Goal: Task Accomplishment & Management: Contribute content

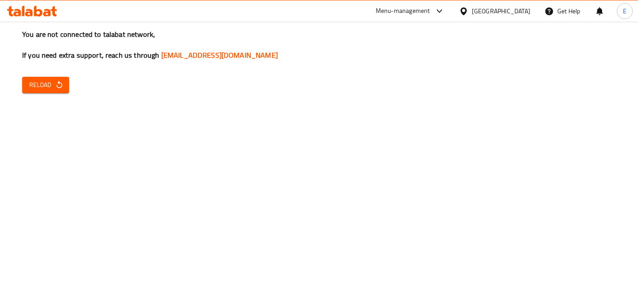
click at [50, 80] on span "Reload" at bounding box center [45, 84] width 33 height 11
click at [318, 118] on div "You are not connected to talabat network, If you need extra support, reach us t…" at bounding box center [319, 148] width 638 height 297
click at [29, 87] on span "Reload" at bounding box center [45, 84] width 33 height 11
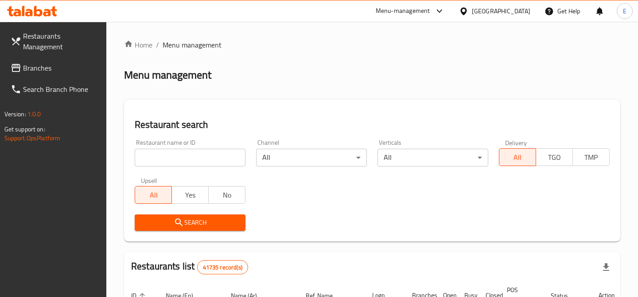
click at [221, 151] on input "search" at bounding box center [190, 157] width 111 height 18
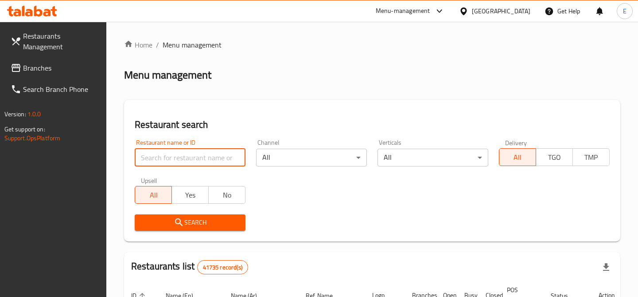
paste input "700556"
type input "700556"
click button "Search" at bounding box center [190, 222] width 111 height 16
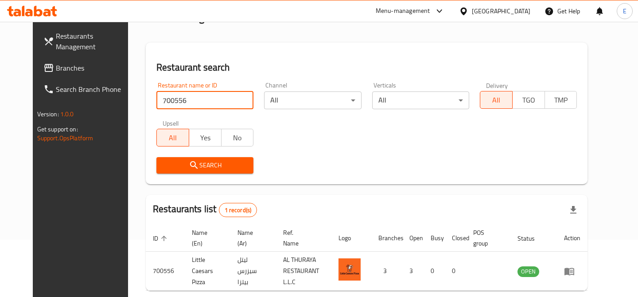
scroll to position [92, 0]
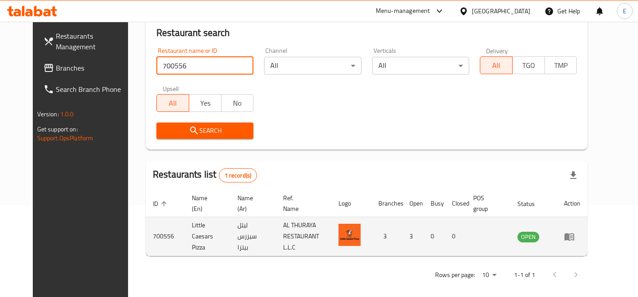
click at [588, 229] on td "enhanced table" at bounding box center [572, 236] width 31 height 39
click at [574, 236] on icon "enhanced table" at bounding box center [570, 237] width 10 height 8
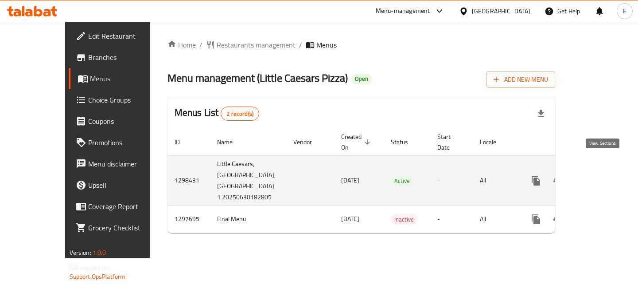
click at [605, 175] on icon "enhanced table" at bounding box center [600, 180] width 11 height 11
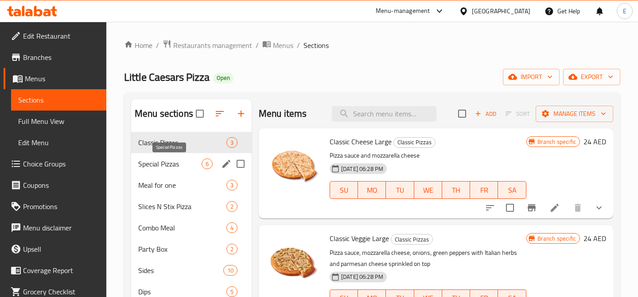
click at [172, 165] on span "Special Pizzas" at bounding box center [169, 163] width 63 height 11
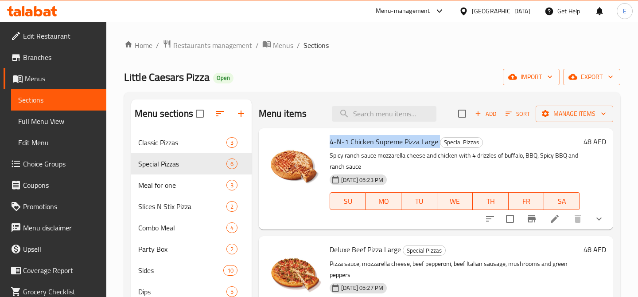
drag, startPoint x: 330, startPoint y: 143, endPoint x: 438, endPoint y: 146, distance: 108.2
click at [438, 146] on h6 "4-N-1 Chicken Supreme Pizza Large Special Pizzas" at bounding box center [455, 141] width 250 height 12
copy h6 "4-N-1 Chicken Supreme Pizza Large"
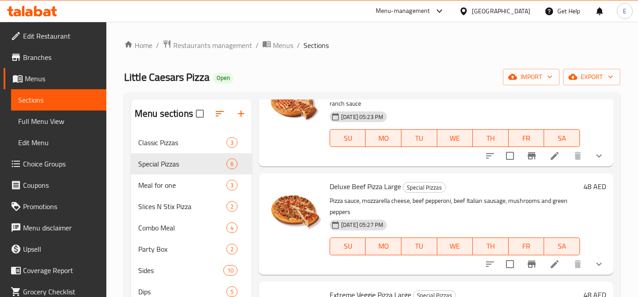
scroll to position [94, 0]
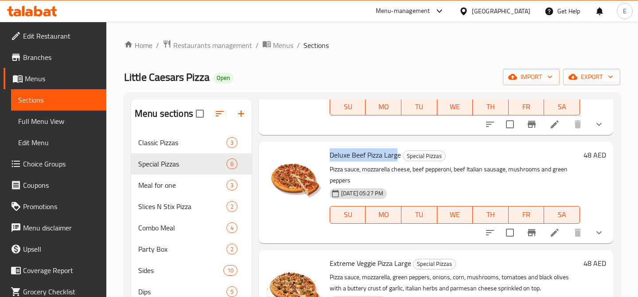
drag, startPoint x: 330, startPoint y: 156, endPoint x: 399, endPoint y: 153, distance: 68.3
click at [399, 153] on span "Deluxe Beef Pizza Large" at bounding box center [365, 154] width 71 height 13
copy span "Deluxe Beef Pizza Large"
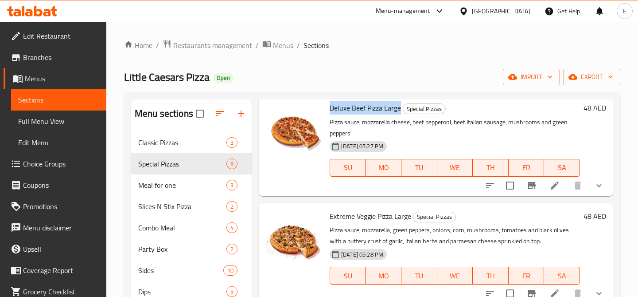
scroll to position [156, 0]
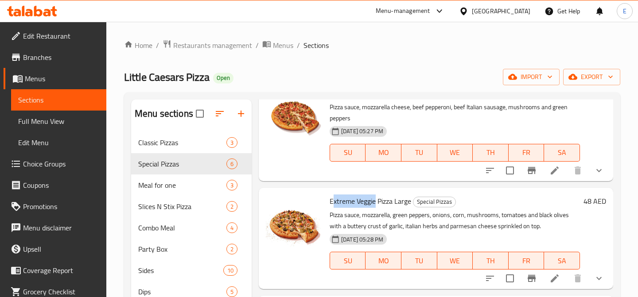
drag, startPoint x: 332, startPoint y: 201, endPoint x: 375, endPoint y: 201, distance: 43.0
click at [375, 201] on span "Extreme Veggie Pizza Large" at bounding box center [371, 200] width 82 height 13
drag, startPoint x: 331, startPoint y: 201, endPoint x: 411, endPoint y: 203, distance: 80.7
click at [411, 203] on h6 "Extreme Veggie Pizza Large Special Pizzas" at bounding box center [455, 201] width 250 height 12
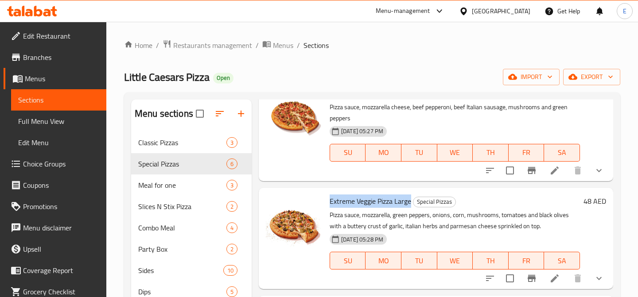
copy span "Extreme Veggie Pizza Large"
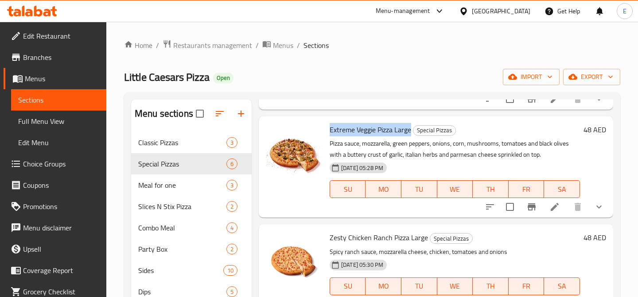
scroll to position [297, 0]
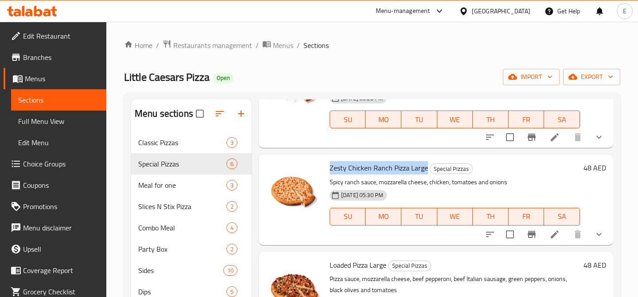
drag, startPoint x: 330, startPoint y: 168, endPoint x: 426, endPoint y: 171, distance: 95.8
click at [426, 171] on span "Zesty Chicken Ranch Pizza Large" at bounding box center [379, 167] width 98 height 13
copy span "Zesty Chicken Ranch Pizza Large"
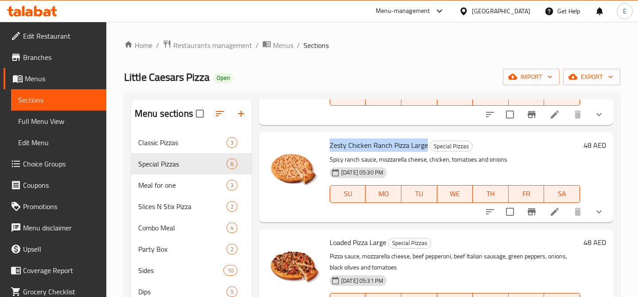
scroll to position [351, 0]
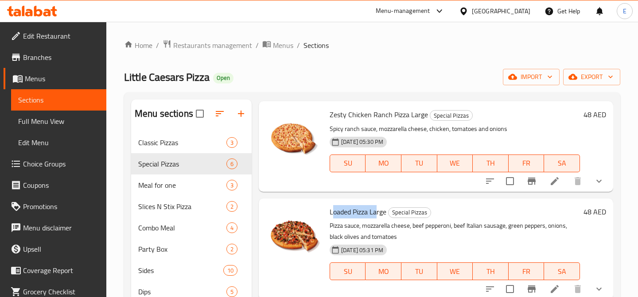
drag, startPoint x: 332, startPoint y: 214, endPoint x: 377, endPoint y: 214, distance: 45.2
click at [377, 214] on span "Loaded Pizza Large" at bounding box center [358, 211] width 57 height 13
click at [361, 214] on span "Loaded Pizza Large" at bounding box center [358, 211] width 57 height 13
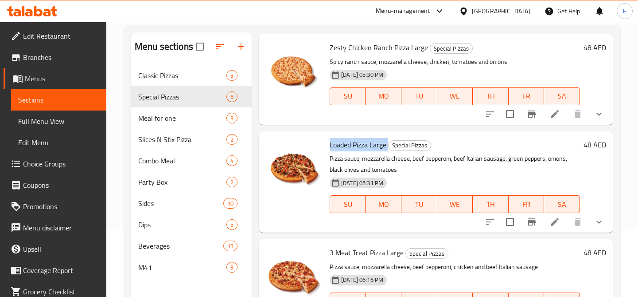
scroll to position [124, 0]
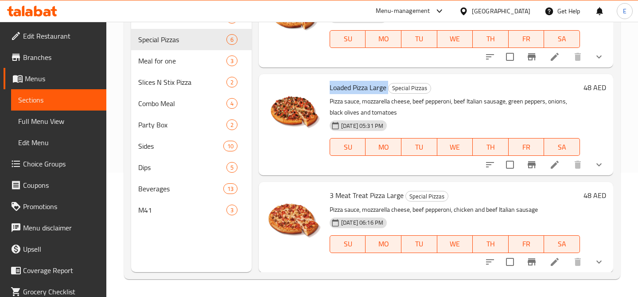
click at [343, 195] on span "3 Meat Treat Pizza Large" at bounding box center [367, 194] width 74 height 13
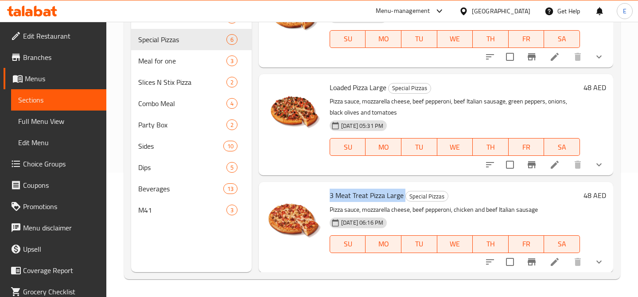
copy h6 "3 Meat Treat Pizza Large"
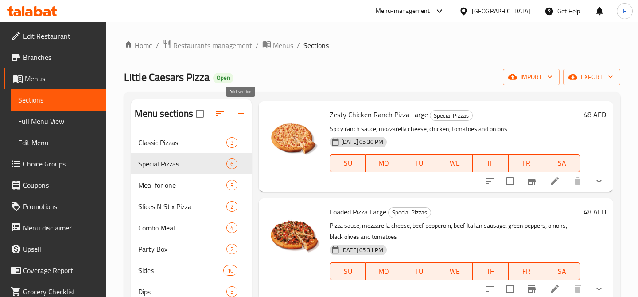
click at [240, 110] on icon "button" at bounding box center [241, 113] width 11 height 11
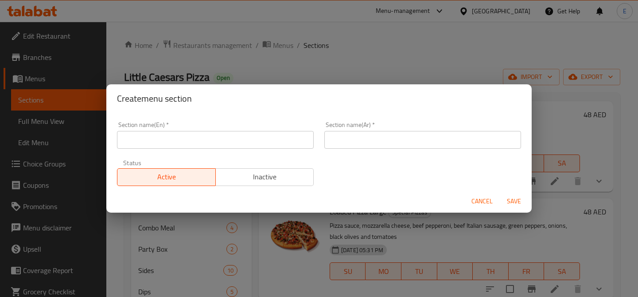
click at [247, 137] on input "text" at bounding box center [215, 140] width 197 height 18
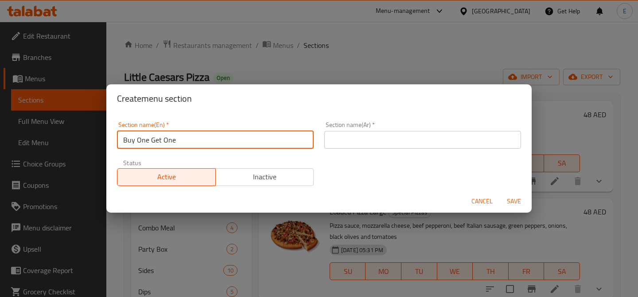
type input "Buy One Get One"
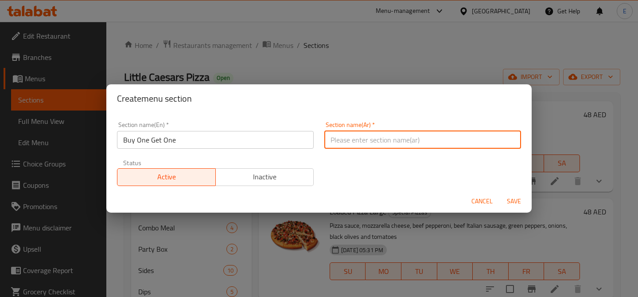
click at [401, 143] on input "text" at bounding box center [422, 140] width 197 height 18
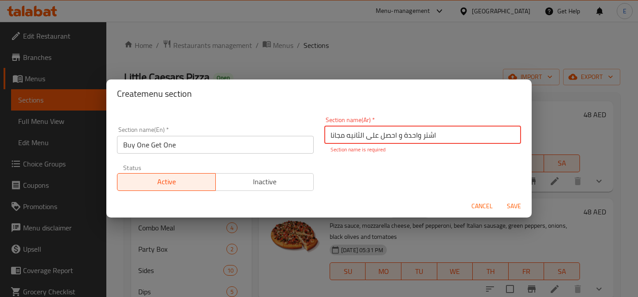
type input "اشتر واحدة و احصل على الثانيه مجانا"
click at [273, 176] on span "Inactive" at bounding box center [264, 181] width 91 height 13
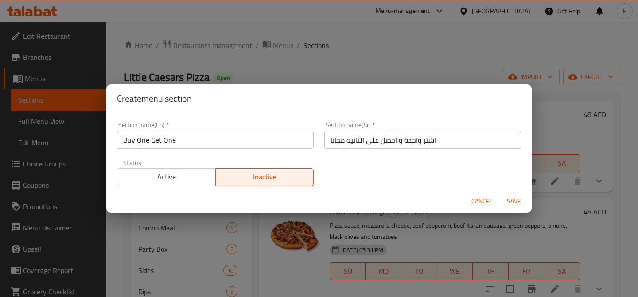
click at [518, 204] on span "Save" at bounding box center [514, 200] width 21 height 11
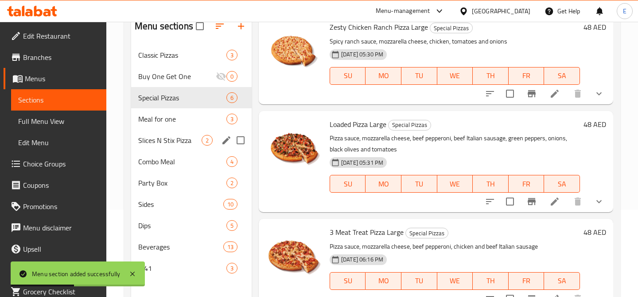
scroll to position [85, 0]
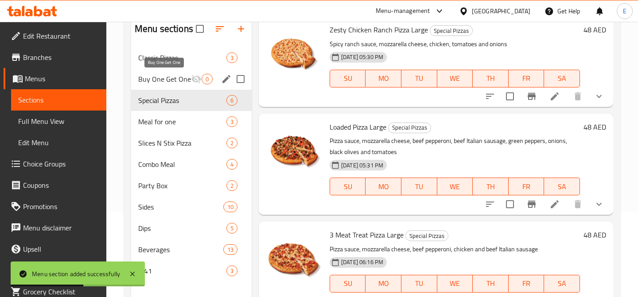
click at [177, 82] on span "Buy One Get One" at bounding box center [164, 79] width 53 height 11
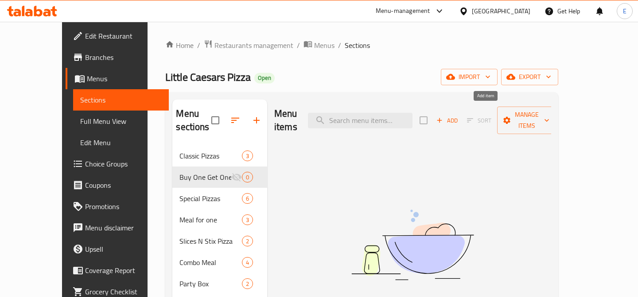
click at [459, 115] on span "Add" at bounding box center [447, 120] width 24 height 10
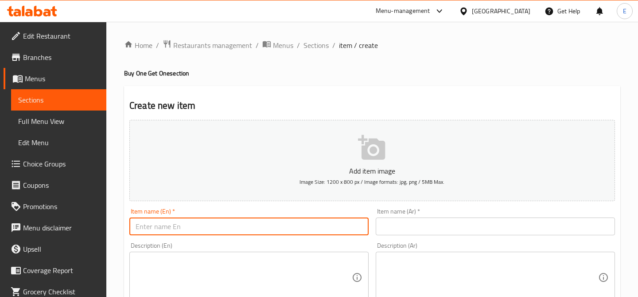
click at [213, 224] on input "text" at bounding box center [248, 226] width 239 height 18
type input "أ"
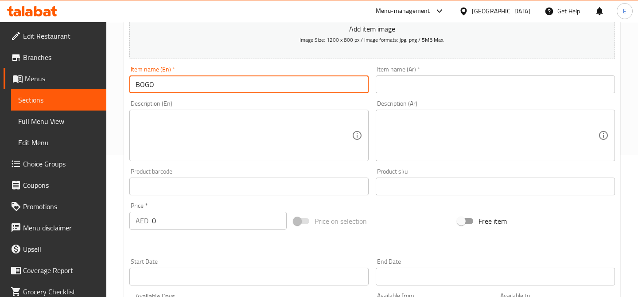
scroll to position [144, 0]
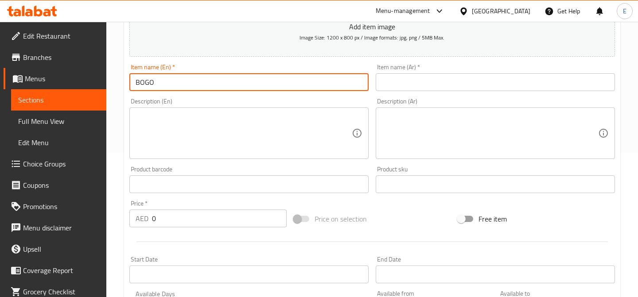
type input "BOGO"
click at [207, 133] on textarea at bounding box center [244, 133] width 216 height 42
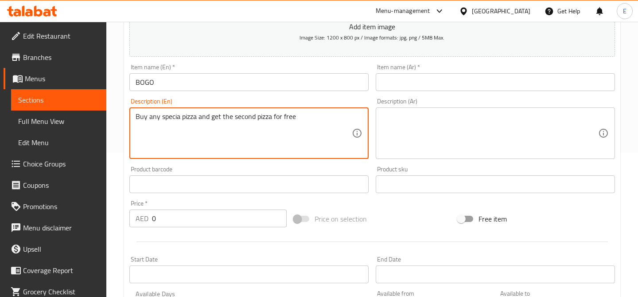
click at [180, 116] on textarea "Buy any specia pizza and get the second pizza for free" at bounding box center [244, 133] width 216 height 42
click at [236, 113] on textarea "Buy any special pizza and get the second pizza for free" at bounding box center [244, 133] width 216 height 42
type textarea "Buy any special pizza and get the second pizza for free"
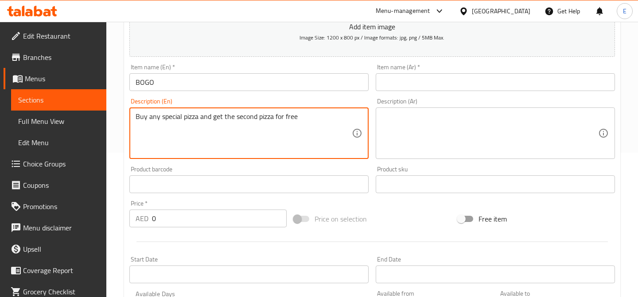
click at [483, 137] on textarea at bounding box center [490, 133] width 216 height 42
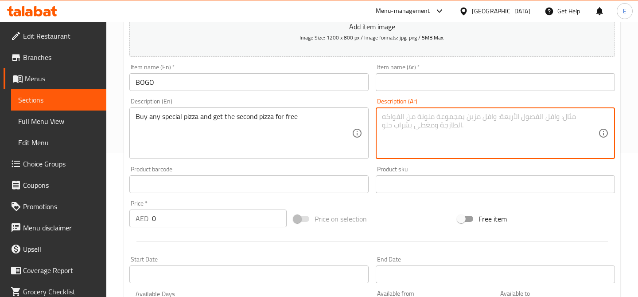
paste textarea "اشتري أي بيتزا مميزة واحصل على البيتزا الثانية مجاناً"
type textarea "اشتري أي بيتزا مميزة واحصل على البيتزا الثانية مجاناً"
click at [453, 83] on input "text" at bounding box center [495, 82] width 239 height 18
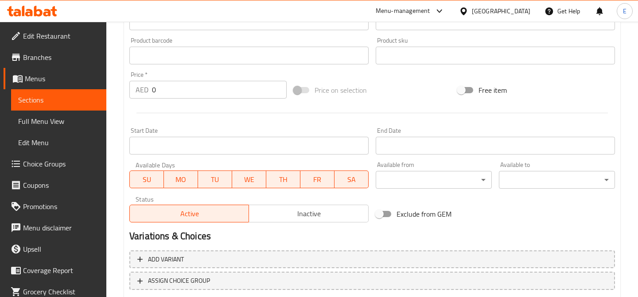
scroll to position [330, 0]
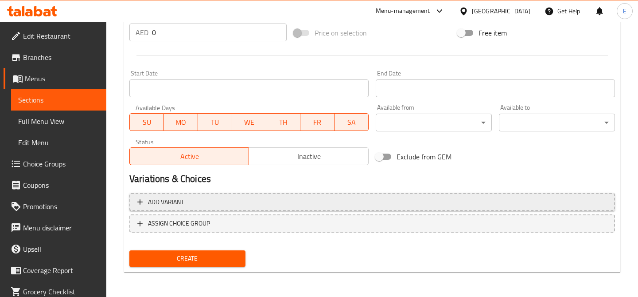
click at [188, 206] on span "Add variant" at bounding box center [372, 201] width 470 height 11
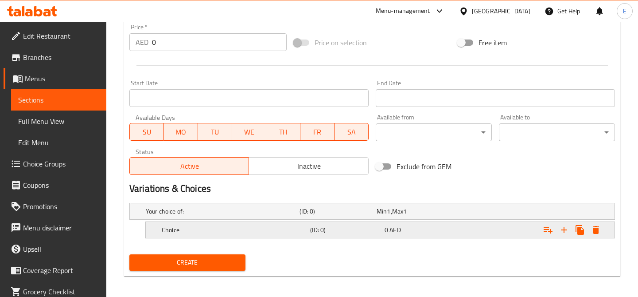
click at [223, 233] on h5 "Choice" at bounding box center [234, 229] width 145 height 9
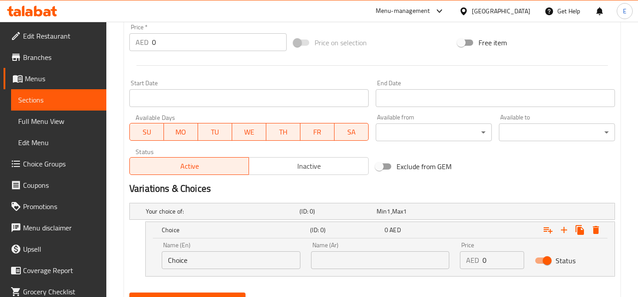
click at [215, 261] on input "Choice" at bounding box center [231, 260] width 139 height 18
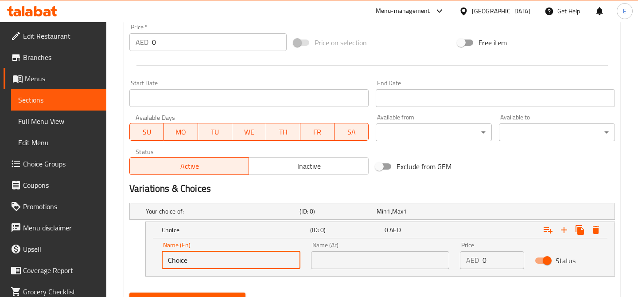
click at [215, 261] on input "Choice" at bounding box center [231, 260] width 139 height 18
click at [274, 211] on h5 "Your choice of:" at bounding box center [221, 211] width 150 height 9
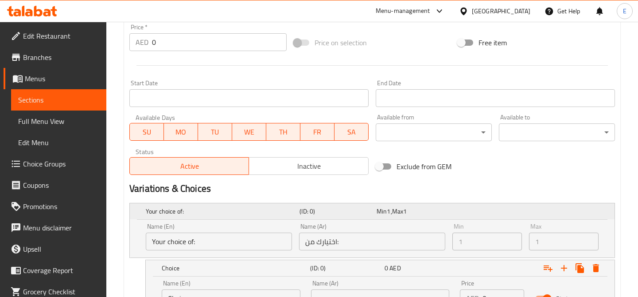
click at [274, 211] on h5 "Your choice of:" at bounding box center [221, 211] width 150 height 9
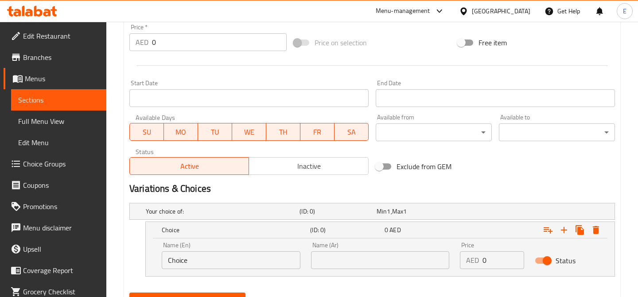
click at [117, 238] on div "Home / Restaurants management / Menus / Sections / item / create Buy One Get On…" at bounding box center [372, 15] width 532 height 647
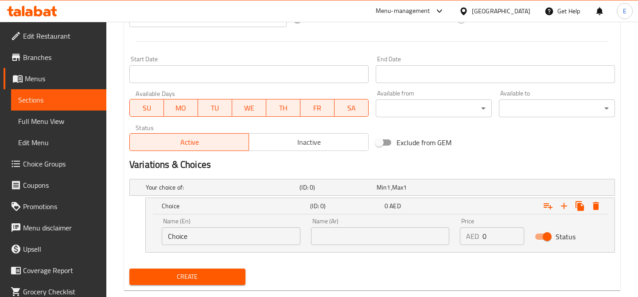
scroll to position [371, 0]
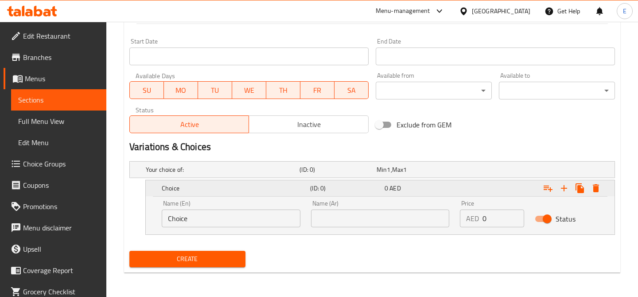
click at [238, 189] on h5 "Choice" at bounding box center [234, 188] width 145 height 9
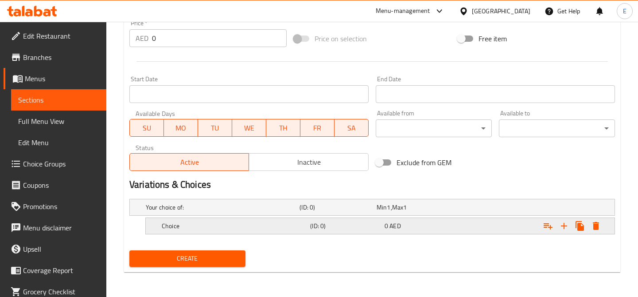
scroll to position [333, 0]
click at [597, 216] on div "Expand" at bounding box center [531, 226] width 148 height 20
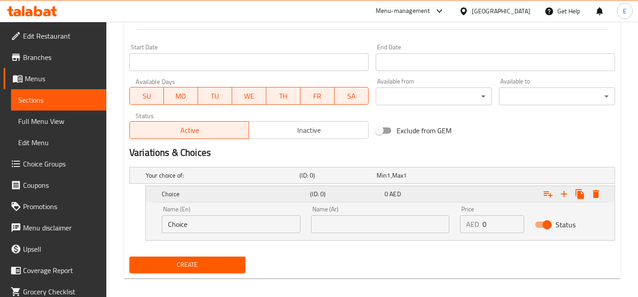
scroll to position [371, 0]
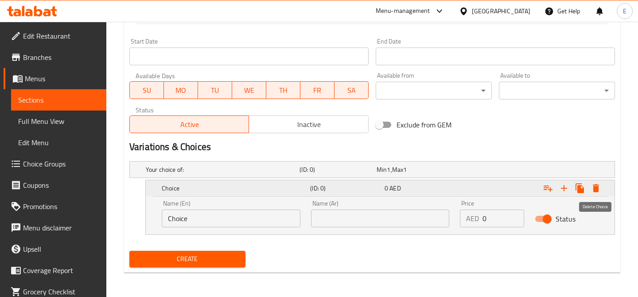
click at [593, 185] on icon "Expand" at bounding box center [596, 188] width 11 height 11
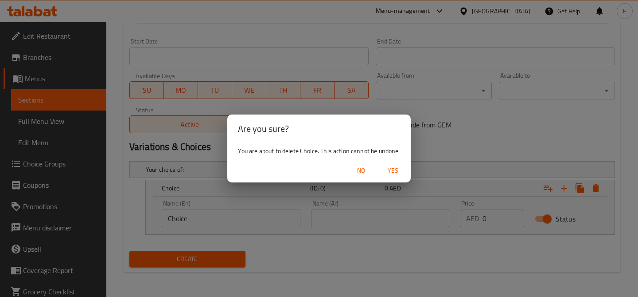
click at [387, 168] on span "Yes" at bounding box center [393, 170] width 21 height 11
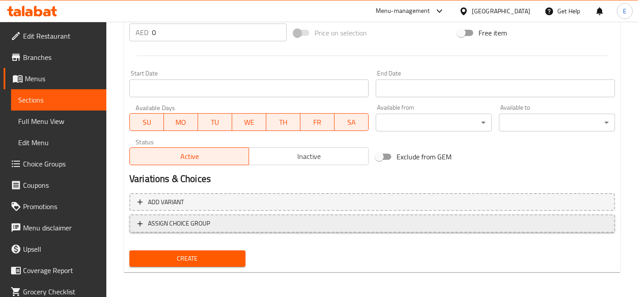
click at [186, 225] on span "ASSIGN CHOICE GROUP" at bounding box center [179, 223] width 62 height 11
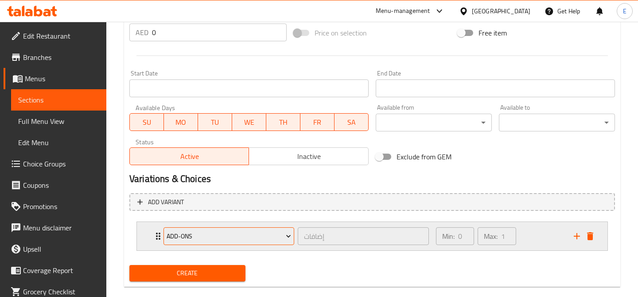
click at [230, 235] on span "Add-ons" at bounding box center [229, 236] width 125 height 11
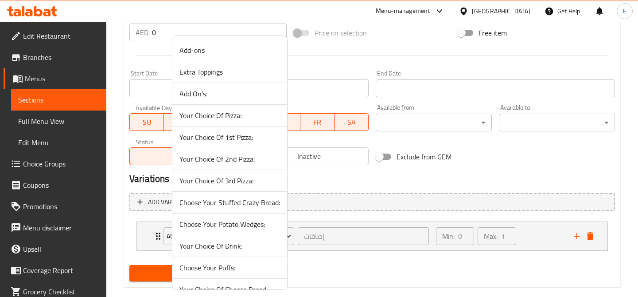
click at [212, 51] on span "Add-ons" at bounding box center [230, 50] width 101 height 11
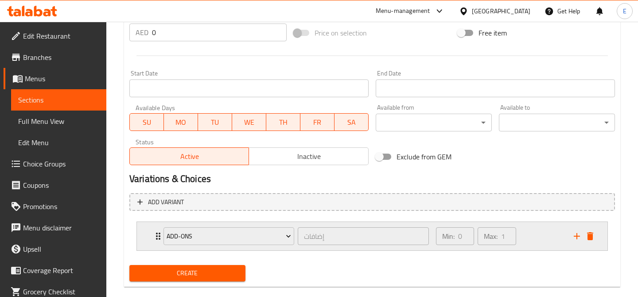
click at [530, 238] on div "Min: 0 ​ Max: 1 ​" at bounding box center [500, 236] width 138 height 28
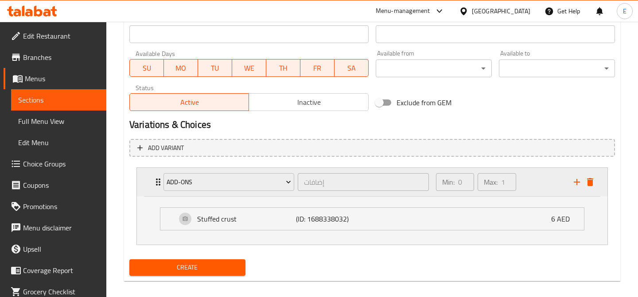
scroll to position [402, 0]
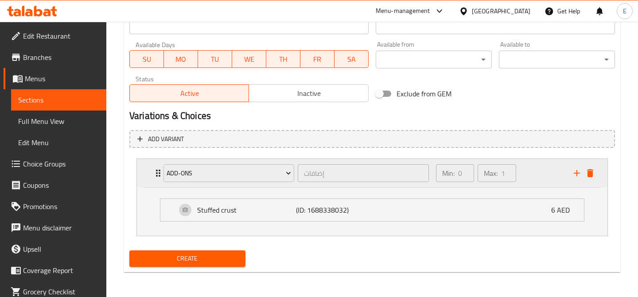
click at [141, 172] on div "Add-ons إضافات ​ Min: 0 ​ Max: 1 ​" at bounding box center [372, 173] width 471 height 28
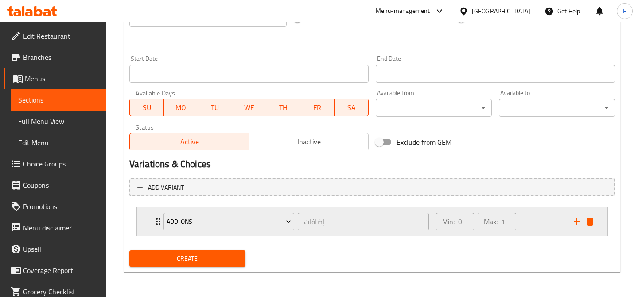
scroll to position [354, 0]
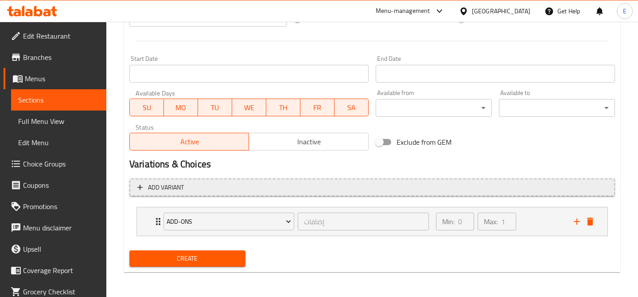
click at [246, 195] on button "Add variant" at bounding box center [372, 187] width 486 height 18
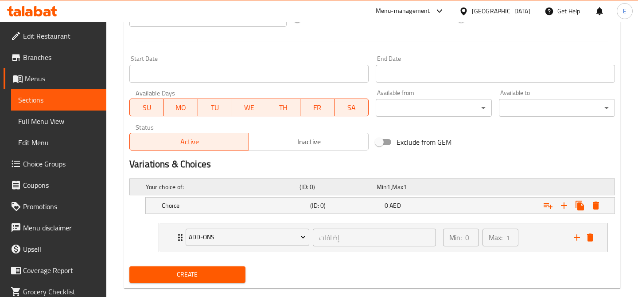
click at [264, 183] on h5 "Your choice of:" at bounding box center [221, 186] width 150 height 9
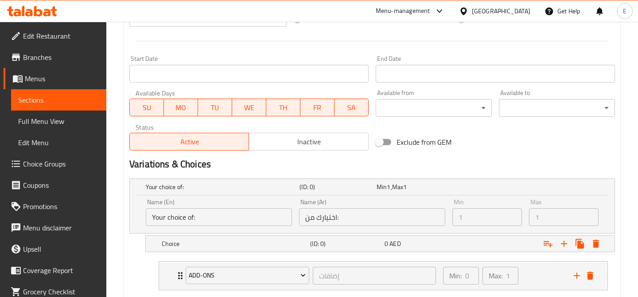
click at [246, 221] on input "Your choice of:" at bounding box center [219, 217] width 146 height 18
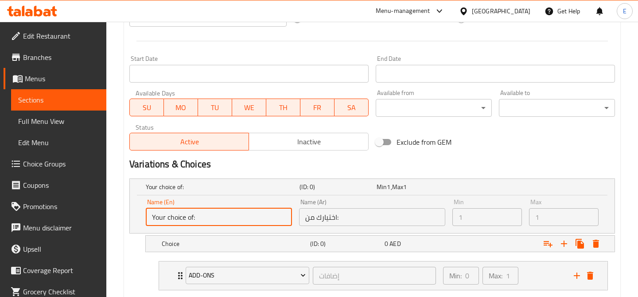
click at [210, 216] on input "Your choice of:" at bounding box center [219, 217] width 146 height 18
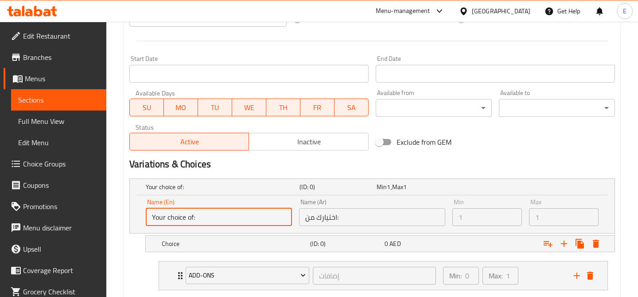
click at [210, 216] on input "Your choice of:" at bounding box center [219, 217] width 146 height 18
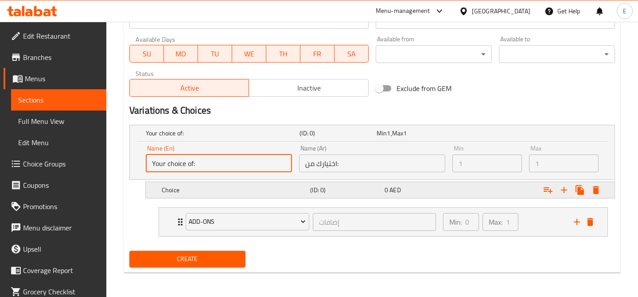
click at [235, 196] on div "Choice (ID: 0) 0 AED" at bounding box center [383, 190] width 446 height 20
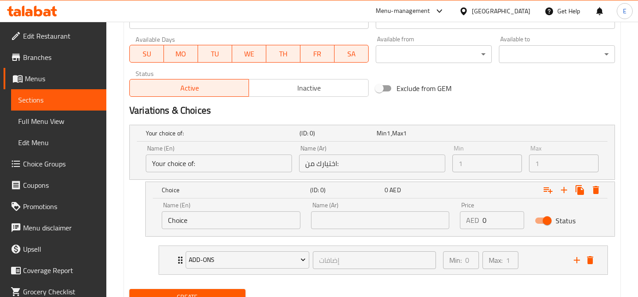
click at [188, 223] on input "Choice" at bounding box center [231, 220] width 139 height 18
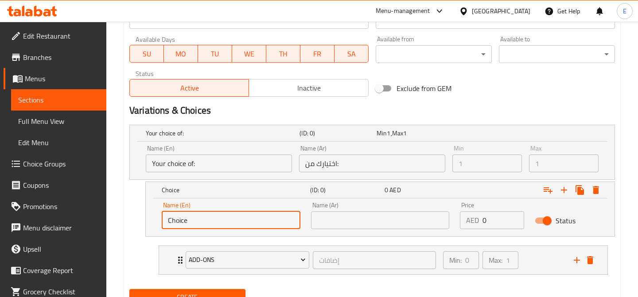
paste input "4-N-1 Chicken Supreme Pizza Larg"
type input "4-N-1 Chicken Supreme Pizza Large"
click at [563, 188] on icon "Expand" at bounding box center [564, 189] width 11 height 11
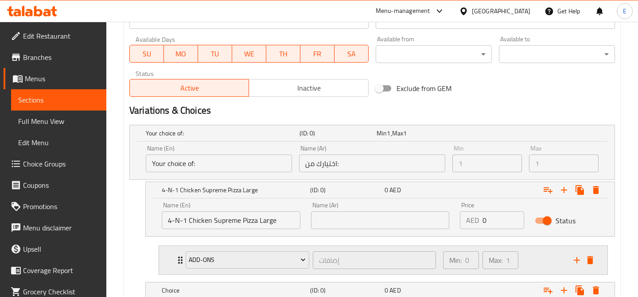
click at [588, 259] on icon "delete" at bounding box center [590, 260] width 6 height 8
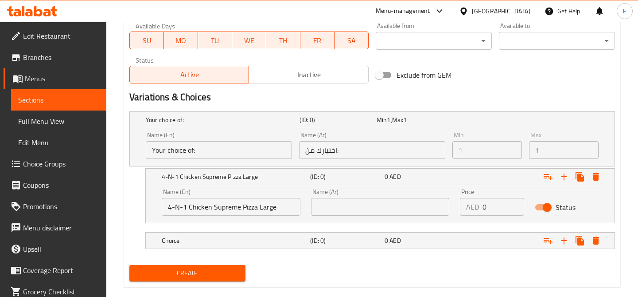
scroll to position [435, 0]
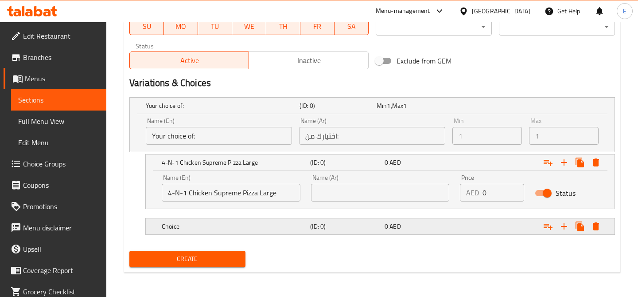
click at [295, 222] on h5 "Choice" at bounding box center [234, 226] width 145 height 9
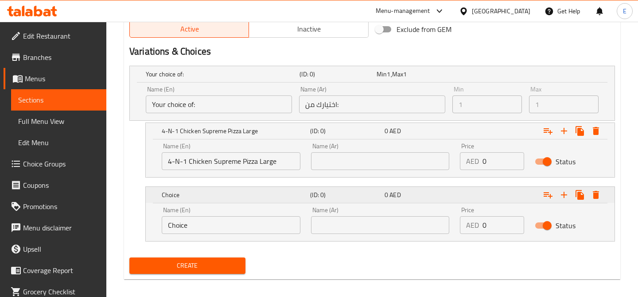
scroll to position [473, 0]
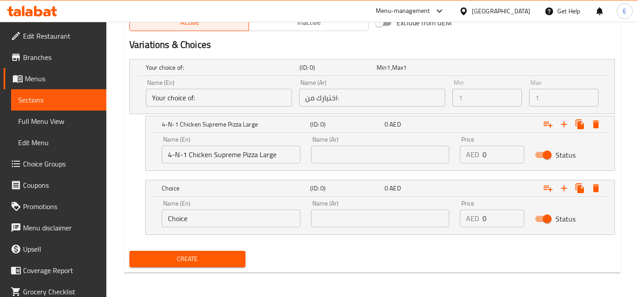
click at [227, 211] on input "Choice" at bounding box center [231, 218] width 139 height 18
paste input "Deluxe Beef Pizza Larg"
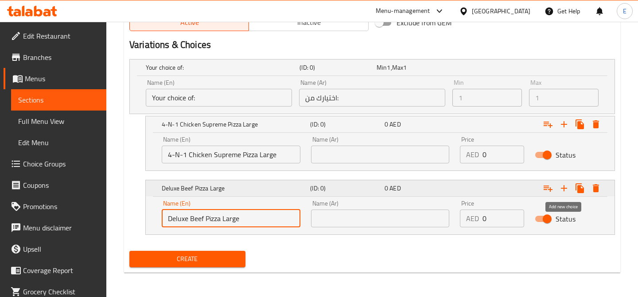
type input "Deluxe Beef Pizza Large"
click at [559, 185] on icon "Expand" at bounding box center [564, 188] width 11 height 11
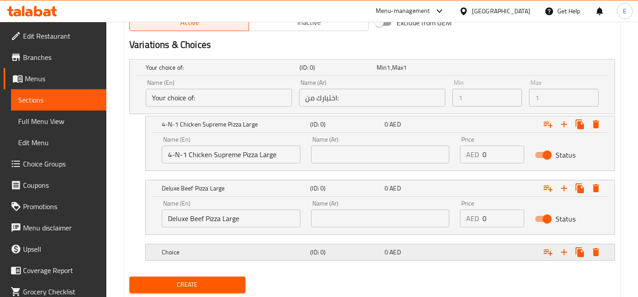
click at [258, 252] on h5 "Choice" at bounding box center [234, 251] width 145 height 9
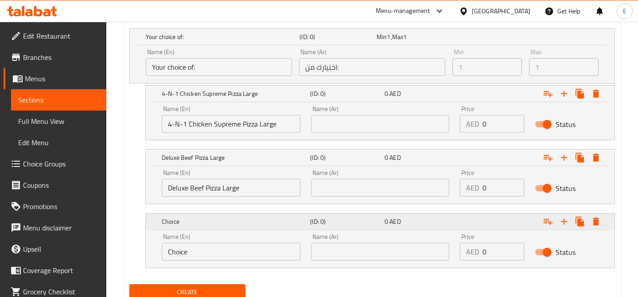
scroll to position [537, 0]
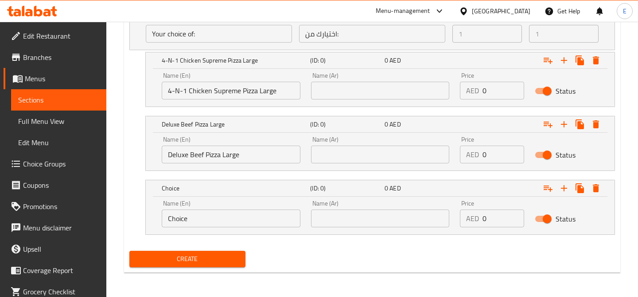
click at [204, 216] on input "Choice" at bounding box center [231, 218] width 139 height 18
paste input "Extreme Veggie Pizza Larg"
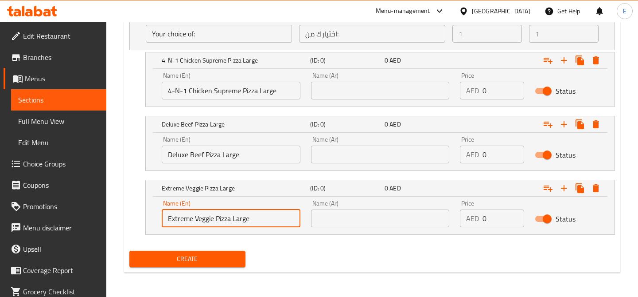
type input "Extreme Veggie Pizza Large"
click at [271, 124] on h5 "Deluxe Beef Pizza Large" at bounding box center [234, 124] width 145 height 9
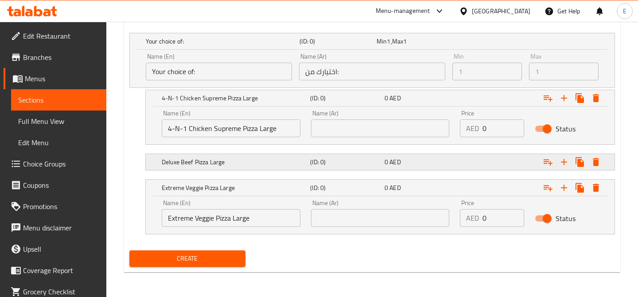
scroll to position [499, 0]
click at [276, 90] on div "4-N-1 Chicken Supreme Pizza Large (ID: 0) 0 AED" at bounding box center [383, 99] width 446 height 20
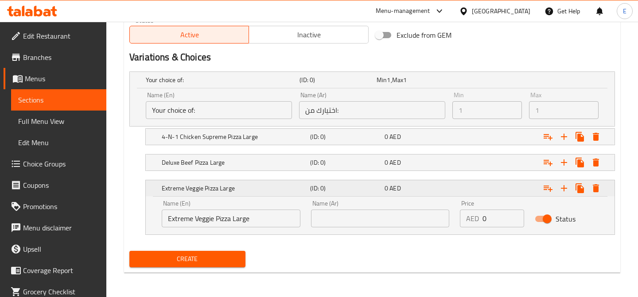
click at [278, 190] on h5 "Extreme Veggie Pizza Large" at bounding box center [234, 188] width 145 height 9
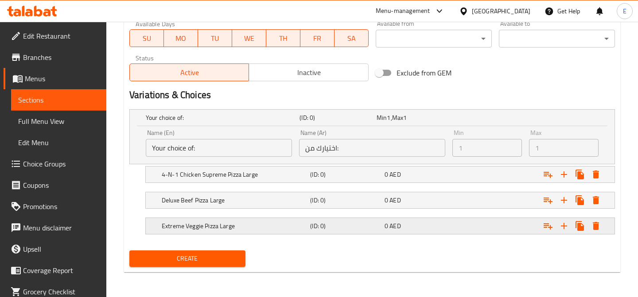
scroll to position [423, 0]
click at [562, 225] on icon "Expand" at bounding box center [564, 226] width 11 height 11
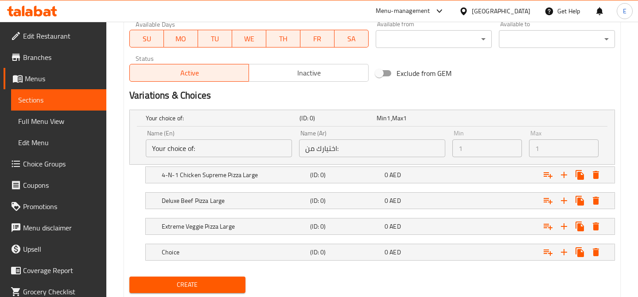
scroll to position [449, 0]
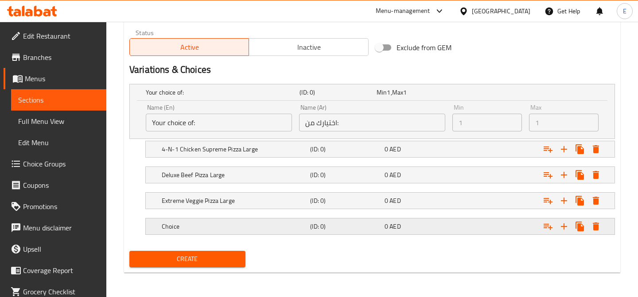
click at [219, 223] on h5 "Choice" at bounding box center [234, 226] width 145 height 9
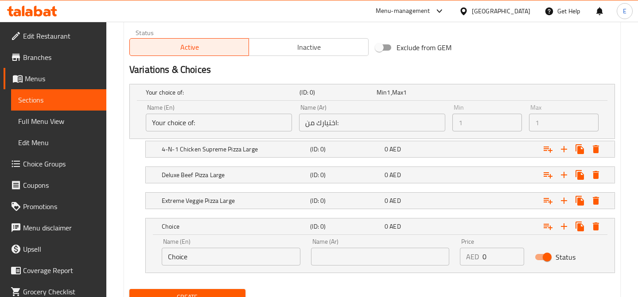
click at [238, 258] on input "Choice" at bounding box center [231, 256] width 139 height 18
paste input "Zesty Chicken Ranch Pizza Larg"
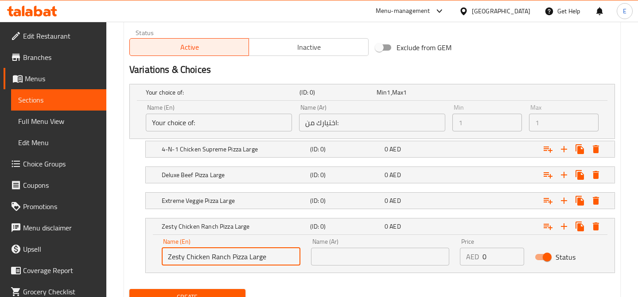
type input "Zesty Chicken Ranch Pizza Large"
click at [561, 227] on icon "Expand" at bounding box center [564, 226] width 11 height 11
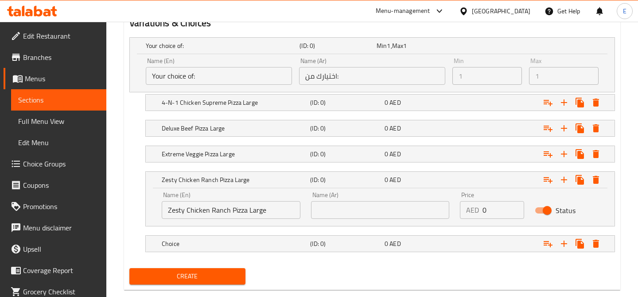
scroll to position [512, 0]
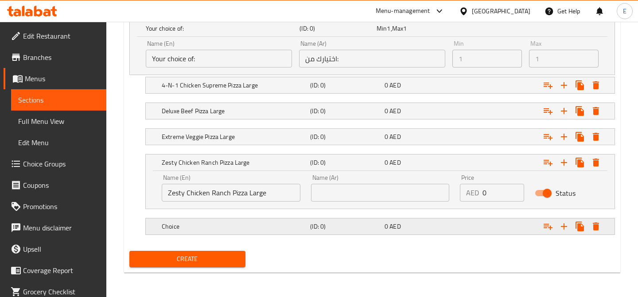
click at [254, 225] on h5 "Choice" at bounding box center [234, 226] width 145 height 9
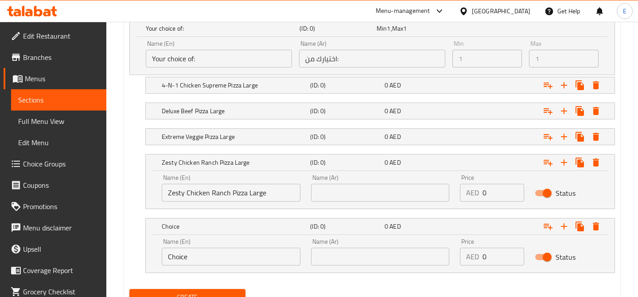
click at [219, 253] on input "Choice" at bounding box center [231, 256] width 139 height 18
paste input "Loaded Pizza Large"
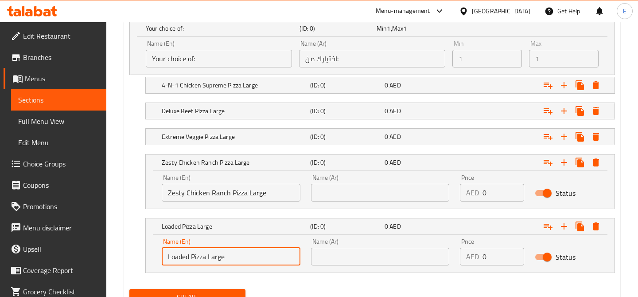
type input "Loaded Pizza Large"
click at [350, 222] on h5 "(ID: 0)" at bounding box center [345, 226] width 71 height 9
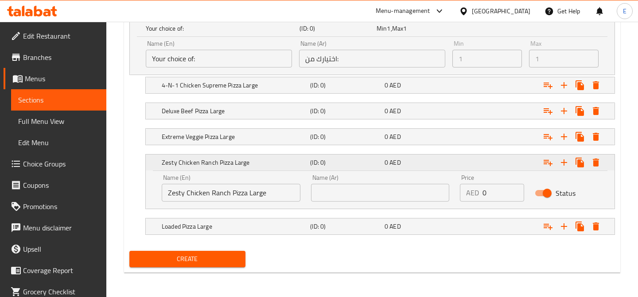
click at [342, 160] on h5 "(ID: 0)" at bounding box center [345, 162] width 71 height 9
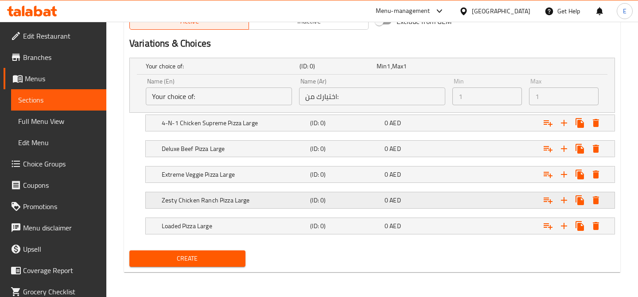
scroll to position [474, 0]
click at [564, 226] on icon "Expand" at bounding box center [564, 226] width 6 height 6
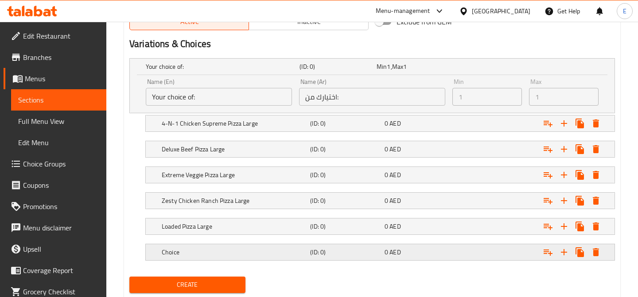
click at [225, 249] on h5 "Choice" at bounding box center [234, 251] width 145 height 9
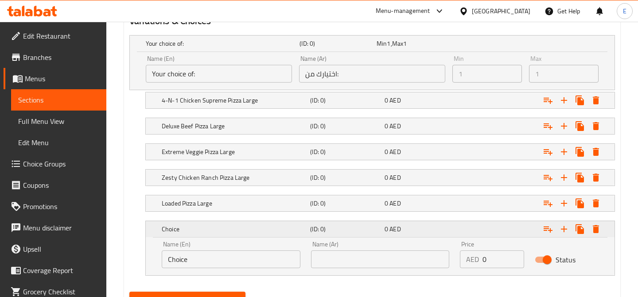
scroll to position [538, 0]
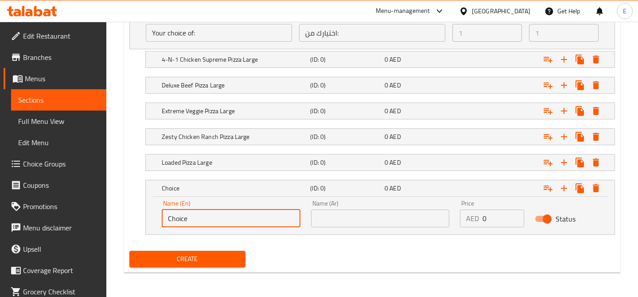
click at [199, 216] on input "Choice" at bounding box center [231, 218] width 139 height 18
paste input "3 Meat Treat Pizza Large"
type input "3 Meat Treat Pizza Large"
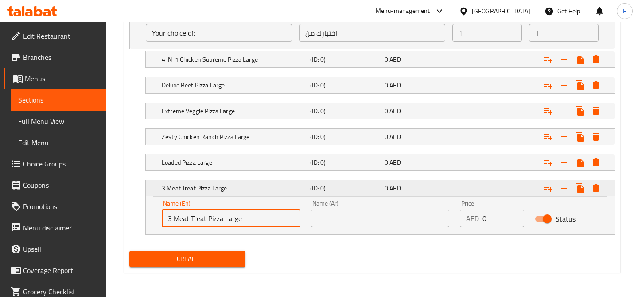
click at [344, 188] on h5 "(ID: 0)" at bounding box center [345, 188] width 71 height 9
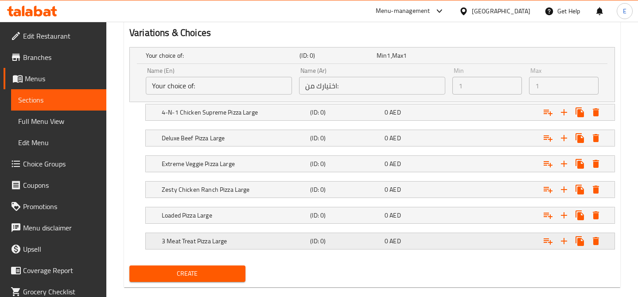
scroll to position [478, 0]
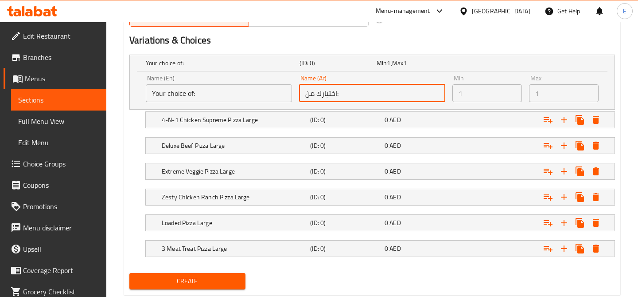
click at [353, 93] on input "اختيارك من:" at bounding box center [372, 93] width 146 height 18
click at [223, 96] on input "Your choice of:" at bounding box center [219, 93] width 146 height 18
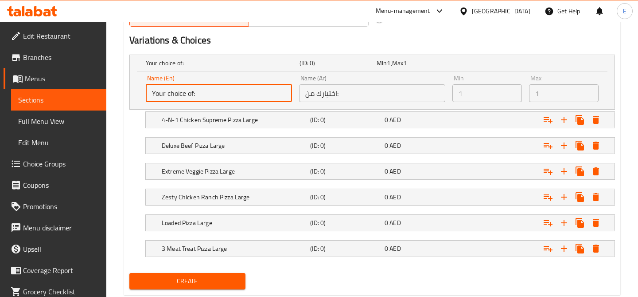
click at [223, 96] on input "Your choice of:" at bounding box center [219, 93] width 146 height 18
click at [431, 116] on div "0 AED" at bounding box center [420, 119] width 71 height 9
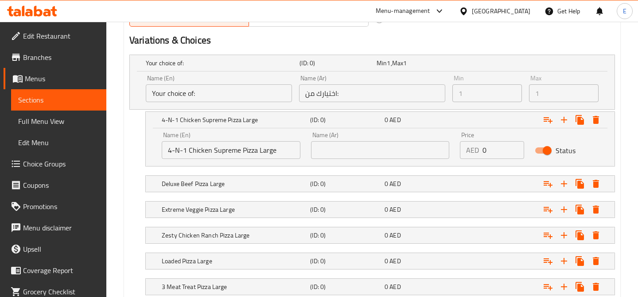
click at [489, 149] on input "0" at bounding box center [503, 150] width 41 height 18
drag, startPoint x: 496, startPoint y: 149, endPoint x: 479, endPoint y: 150, distance: 17.3
click at [479, 150] on div "AED 48 Price" at bounding box center [492, 150] width 64 height 18
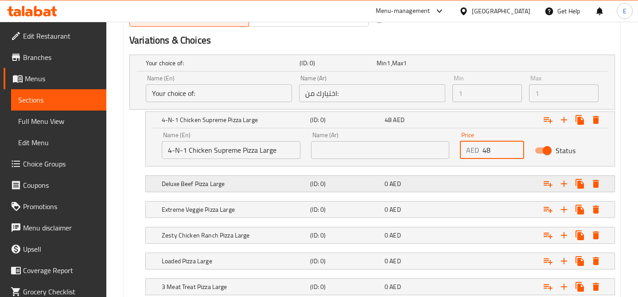
type input "48"
click at [490, 187] on div "Expand" at bounding box center [531, 184] width 148 height 20
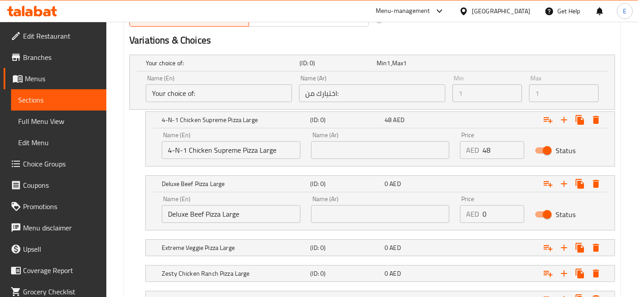
click at [485, 211] on input "0" at bounding box center [503, 214] width 41 height 18
paste input "48"
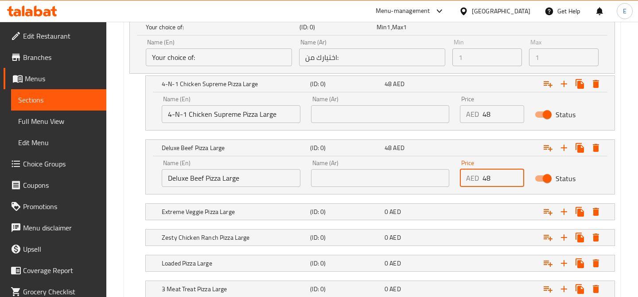
scroll to position [530, 0]
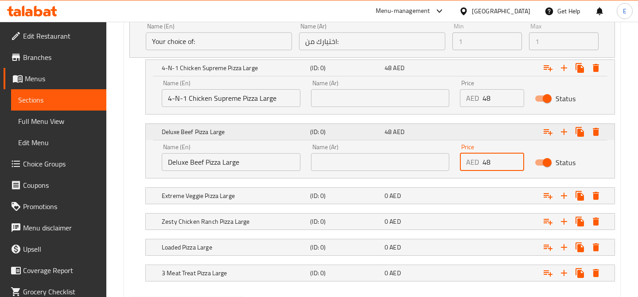
type input "48"
click at [487, 134] on div "Expand" at bounding box center [531, 132] width 148 height 20
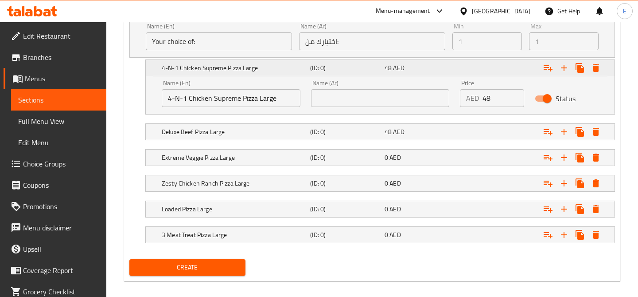
click at [508, 72] on div "Expand" at bounding box center [531, 68] width 148 height 20
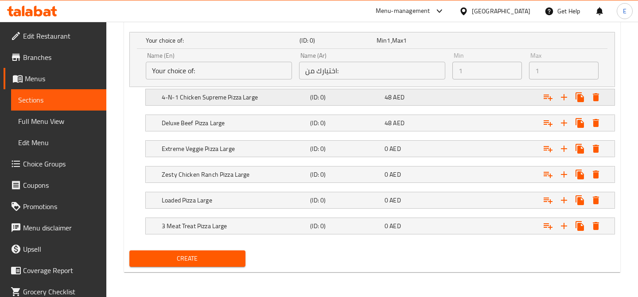
scroll to position [500, 0]
click at [465, 147] on div "Expand" at bounding box center [531, 149] width 148 height 20
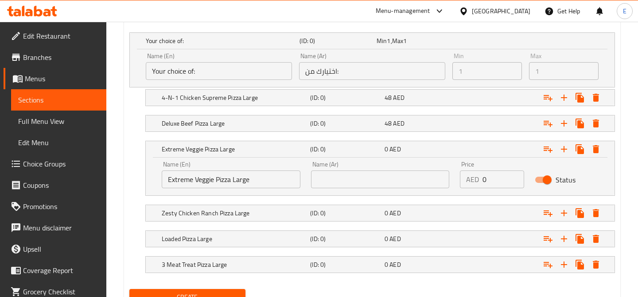
click at [485, 182] on input "0" at bounding box center [503, 179] width 41 height 18
paste input "48"
type input "48"
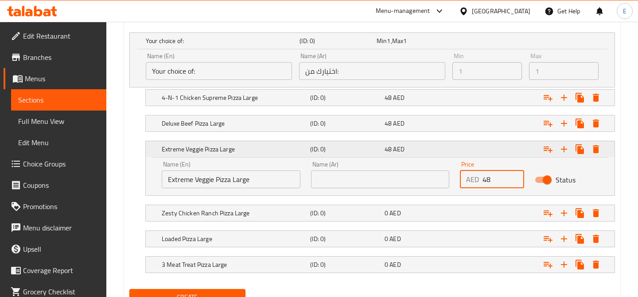
click at [491, 152] on div "Expand" at bounding box center [531, 149] width 148 height 20
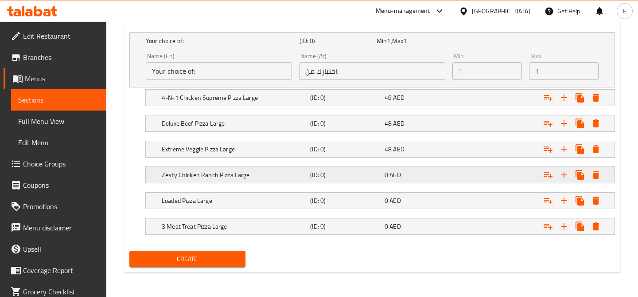
click at [434, 170] on div "0 AED" at bounding box center [420, 174] width 71 height 9
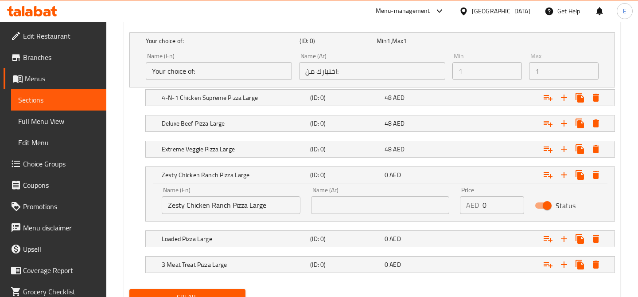
click at [480, 204] on div "AED 0 Price" at bounding box center [492, 205] width 64 height 18
click at [498, 204] on input "0" at bounding box center [503, 205] width 41 height 18
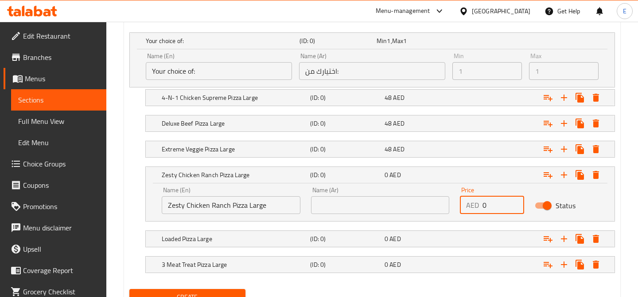
click at [498, 204] on input "0" at bounding box center [503, 205] width 41 height 18
paste input "48"
type input "48"
click at [466, 172] on div "Expand" at bounding box center [531, 175] width 148 height 20
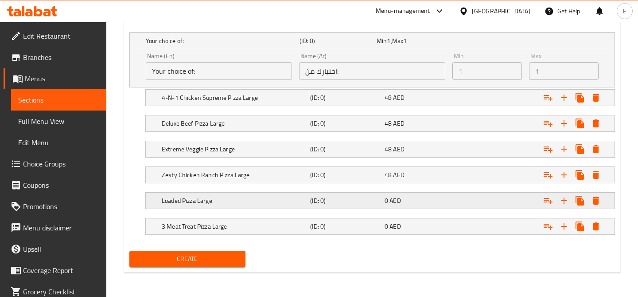
click at [459, 196] on div "Expand" at bounding box center [531, 201] width 148 height 20
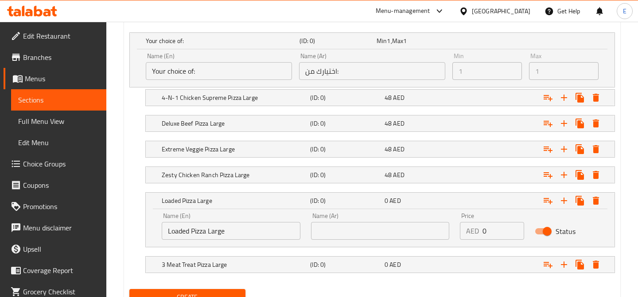
click at [492, 234] on input "0" at bounding box center [503, 231] width 41 height 18
paste input "48"
type input "48"
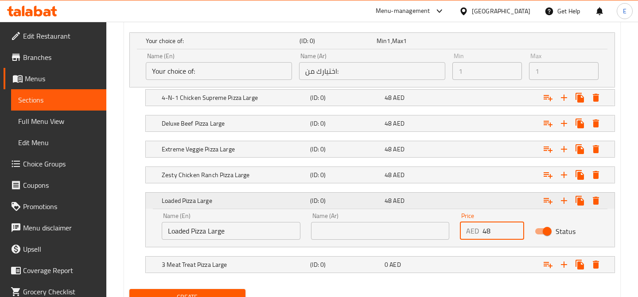
click at [489, 198] on div "Expand" at bounding box center [531, 201] width 148 height 20
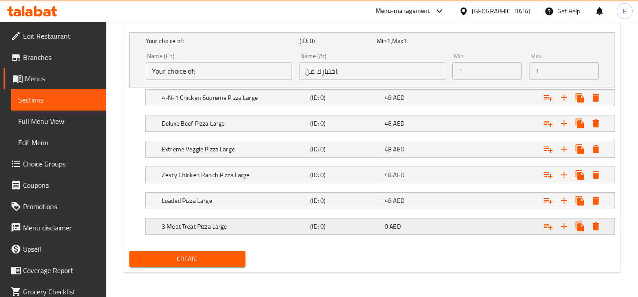
click at [482, 226] on div "Expand" at bounding box center [531, 226] width 148 height 20
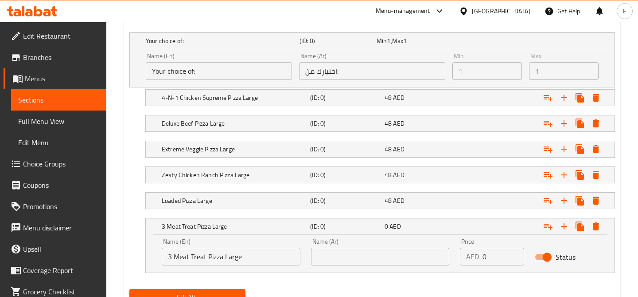
click at [485, 258] on input "0" at bounding box center [503, 256] width 41 height 18
paste input "48"
type input "48"
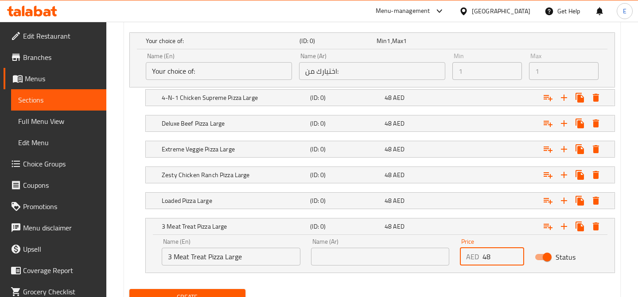
click at [486, 235] on div "Price AED 48 Price" at bounding box center [492, 252] width 74 height 38
click at [494, 227] on div "Expand" at bounding box center [531, 226] width 148 height 20
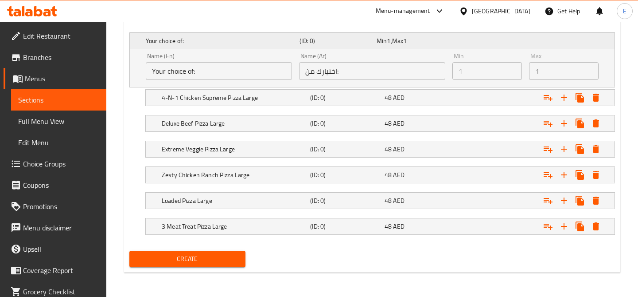
click at [396, 40] on span "Max" at bounding box center [397, 41] width 11 height 12
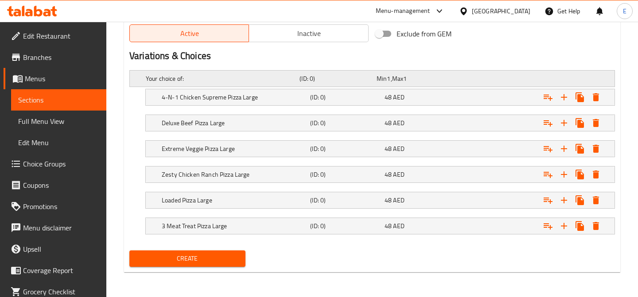
scroll to position [462, 0]
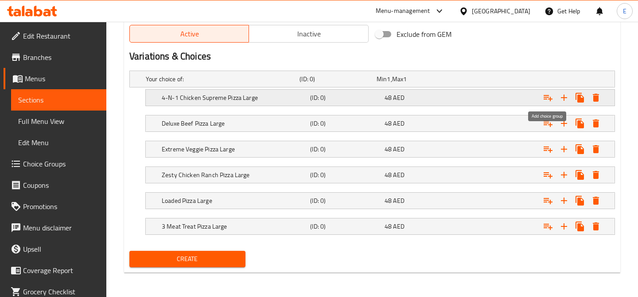
click at [552, 97] on icon "Expand" at bounding box center [548, 97] width 11 height 11
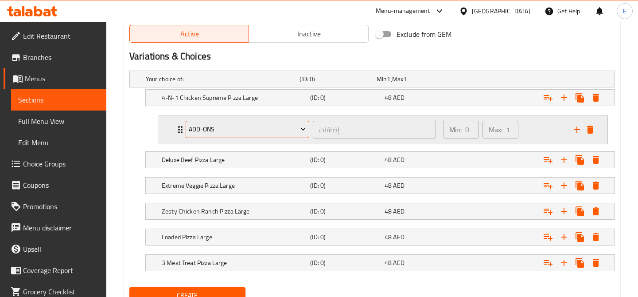
click at [278, 125] on span "Add-ons" at bounding box center [247, 129] width 117 height 11
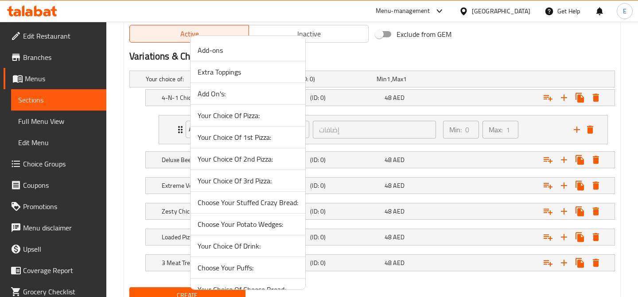
click at [248, 51] on span "Add-ons" at bounding box center [248, 50] width 101 height 11
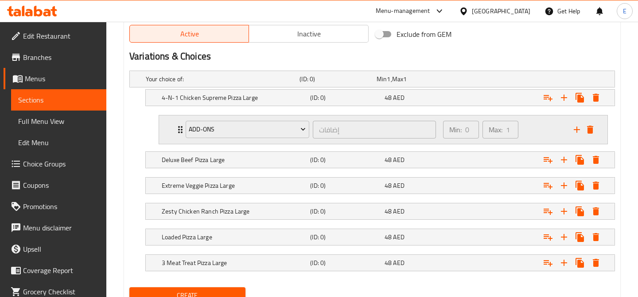
click at [544, 131] on div "Min: 0 ​ Max: 1 ​" at bounding box center [503, 129] width 131 height 28
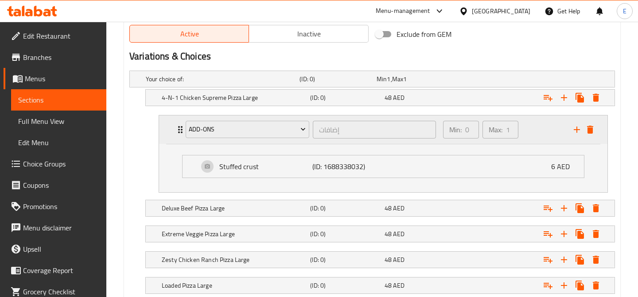
click at [554, 132] on div "Min: 0 ​ Max: 1 ​" at bounding box center [503, 129] width 131 height 28
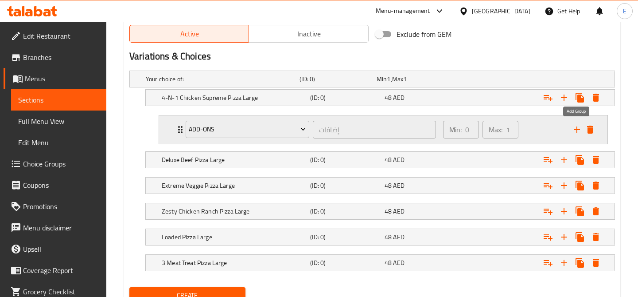
click at [579, 128] on icon "add" at bounding box center [577, 129] width 11 height 11
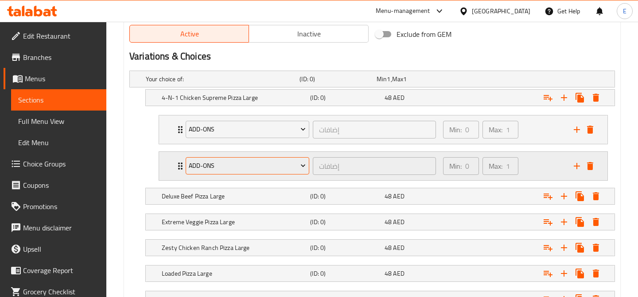
click at [261, 168] on span "Add-ons" at bounding box center [247, 165] width 117 height 11
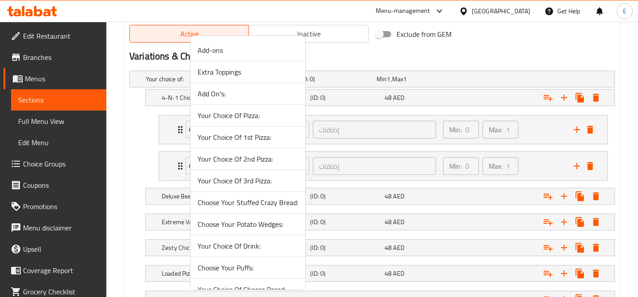
click at [245, 94] on span "Add On's:" at bounding box center [248, 93] width 101 height 11
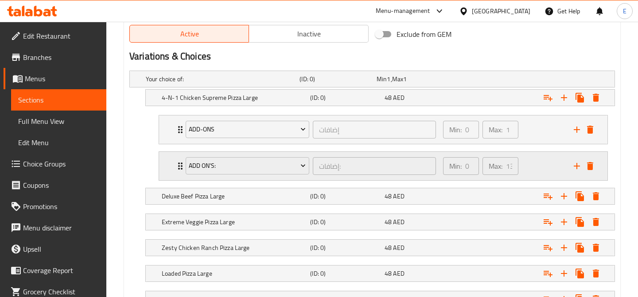
click at [530, 164] on div "Min: 0 ​ Max: 13 ​" at bounding box center [503, 166] width 131 height 28
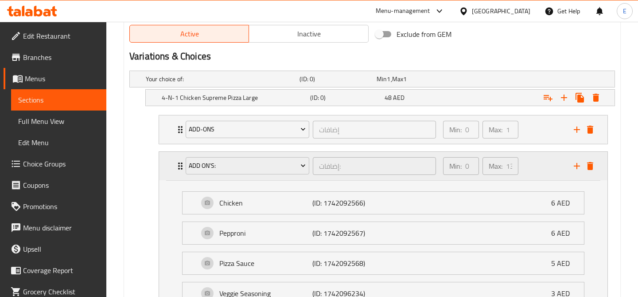
click at [544, 168] on div "Min: 0 ​ Max: 13 ​" at bounding box center [503, 166] width 131 height 28
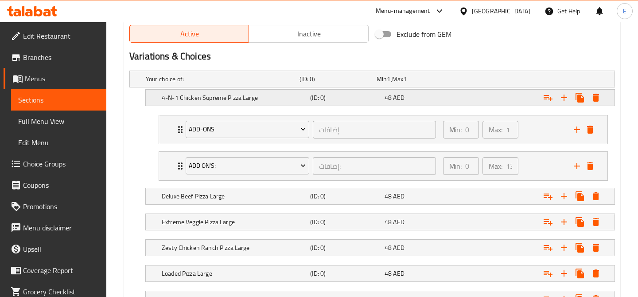
click at [523, 93] on div "Expand" at bounding box center [531, 98] width 148 height 20
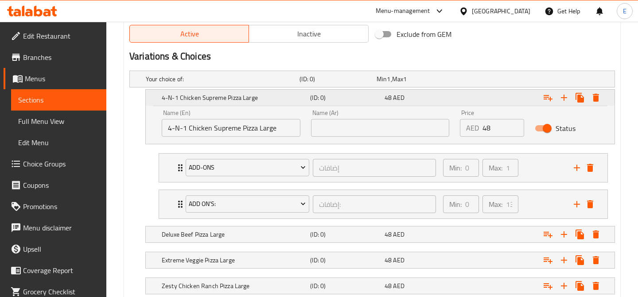
click at [523, 93] on div "Expand" at bounding box center [531, 98] width 148 height 20
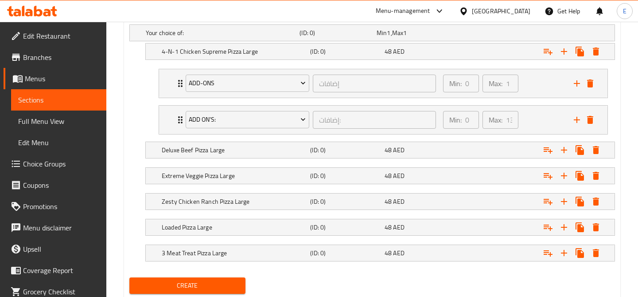
scroll to position [519, 0]
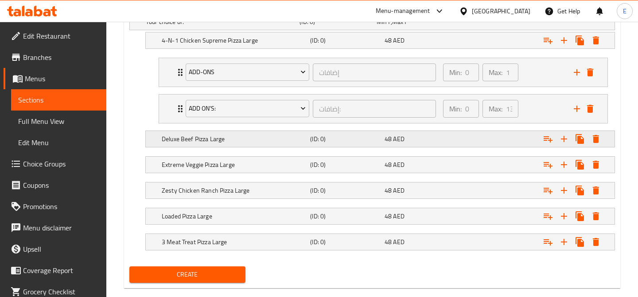
click at [500, 140] on div "Expand" at bounding box center [531, 139] width 148 height 20
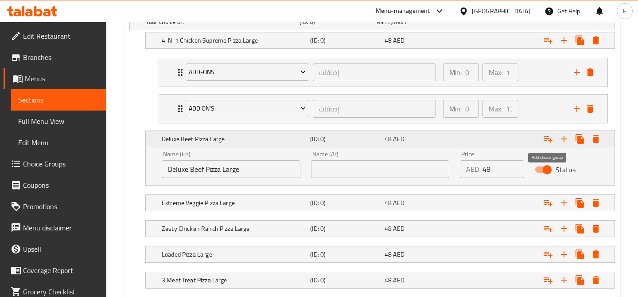
click at [546, 138] on icon "Expand" at bounding box center [548, 139] width 9 height 6
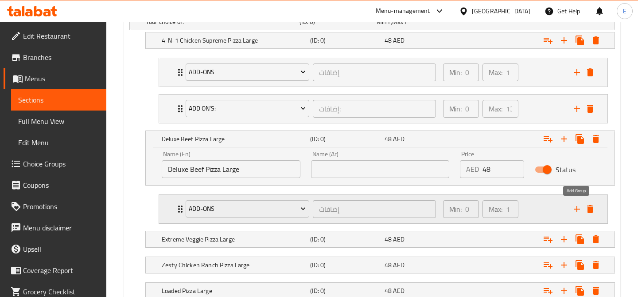
click at [575, 205] on icon "add" at bounding box center [577, 208] width 11 height 11
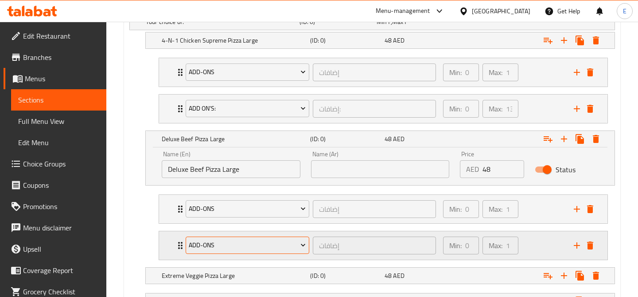
click at [285, 242] on span "Add-ons" at bounding box center [247, 244] width 117 height 11
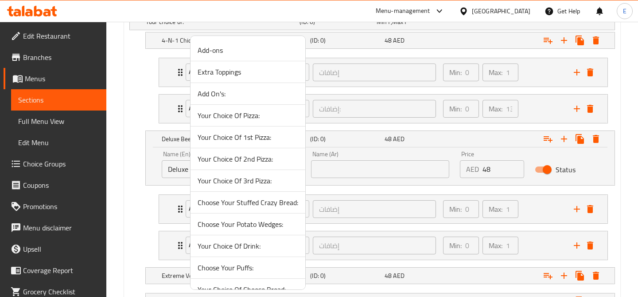
click at [251, 94] on span "Add On's:" at bounding box center [248, 93] width 101 height 11
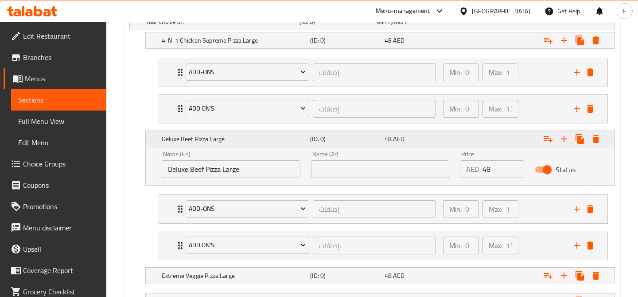
click at [517, 138] on div "Expand" at bounding box center [531, 139] width 148 height 20
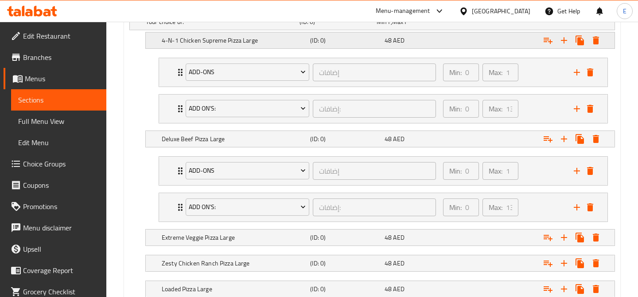
click at [520, 37] on div "Expand" at bounding box center [531, 41] width 148 height 20
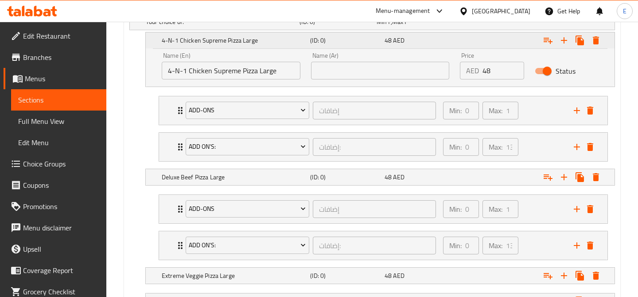
click at [520, 37] on div "Expand" at bounding box center [531, 41] width 148 height 20
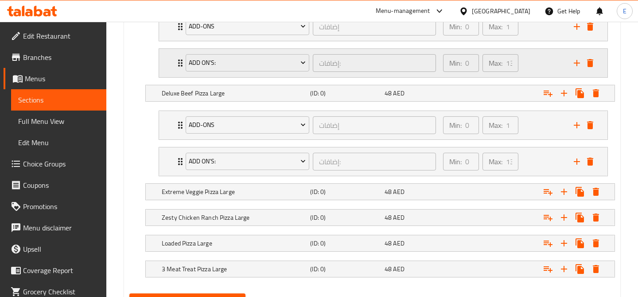
scroll to position [607, 0]
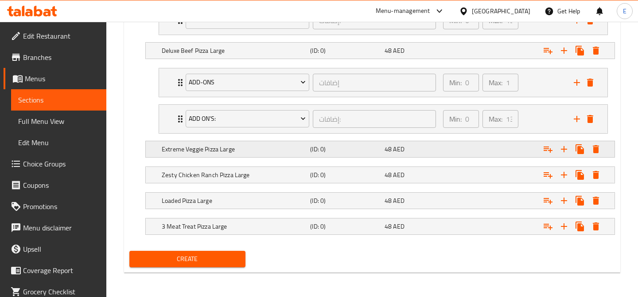
click at [511, 149] on div "Expand" at bounding box center [531, 149] width 148 height 20
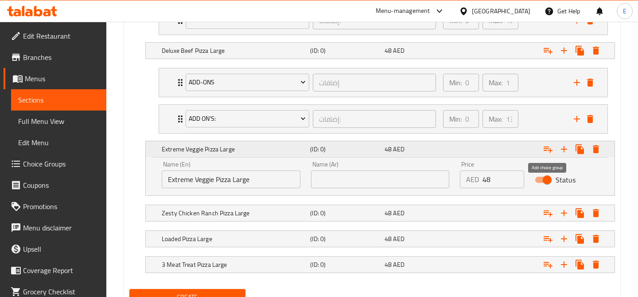
click at [548, 148] on icon "Expand" at bounding box center [548, 149] width 11 height 11
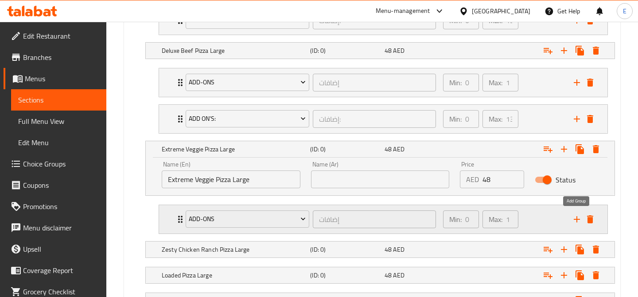
click at [577, 219] on icon "add" at bounding box center [577, 219] width 6 height 6
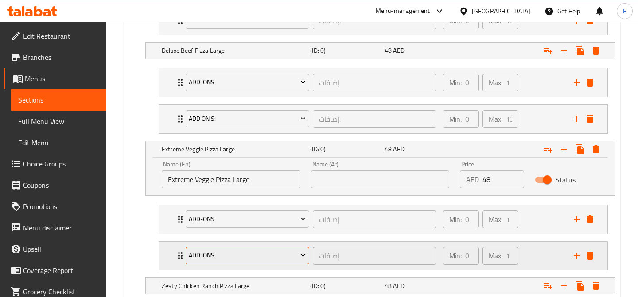
click at [235, 252] on span "Add-ons" at bounding box center [247, 255] width 117 height 11
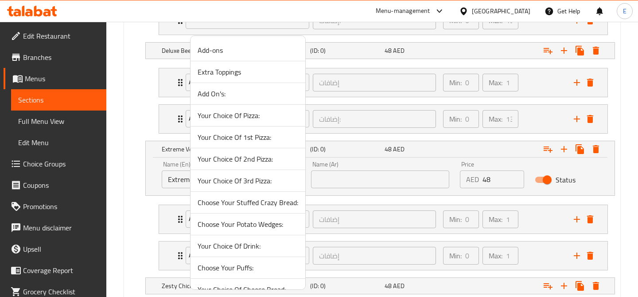
click at [246, 97] on span "Add On's:" at bounding box center [248, 93] width 101 height 11
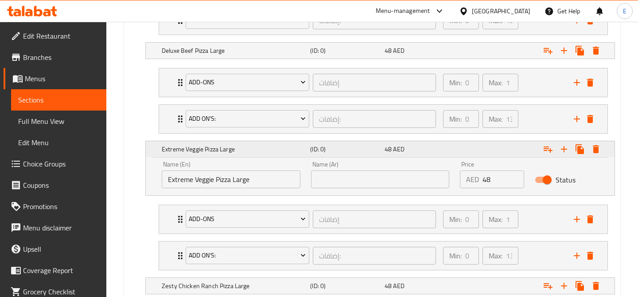
click at [499, 148] on div "Expand" at bounding box center [531, 149] width 148 height 20
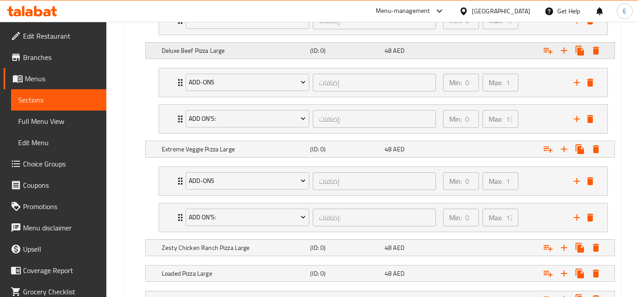
click at [521, 43] on div "Expand" at bounding box center [531, 51] width 148 height 20
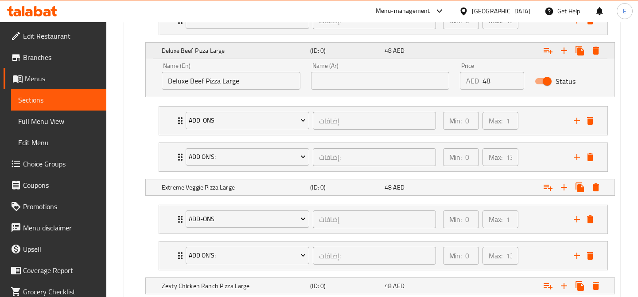
click at [517, 55] on div "Expand" at bounding box center [531, 51] width 148 height 20
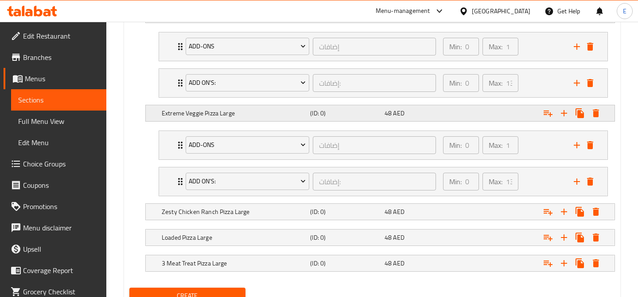
scroll to position [680, 0]
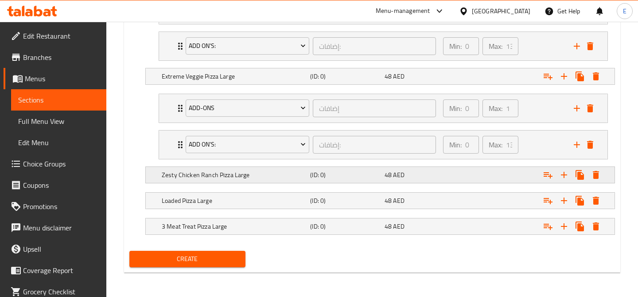
click at [489, 175] on div "Expand" at bounding box center [531, 175] width 148 height 20
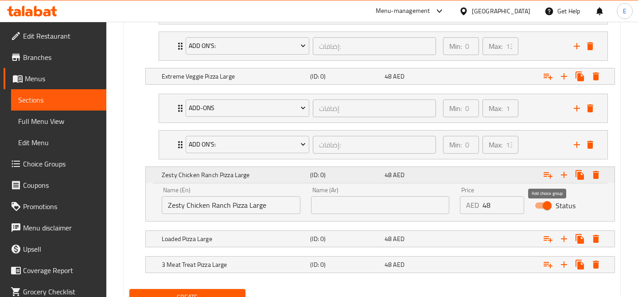
click at [548, 174] on icon "Expand" at bounding box center [548, 175] width 9 height 6
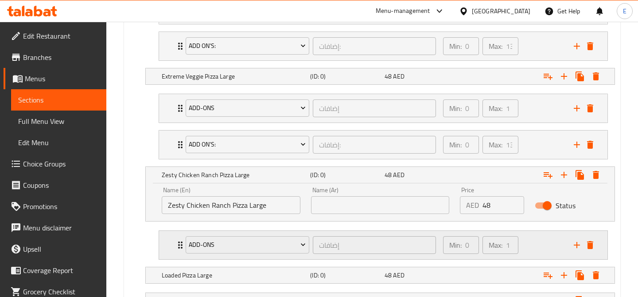
click at [578, 242] on icon "add" at bounding box center [577, 244] width 11 height 11
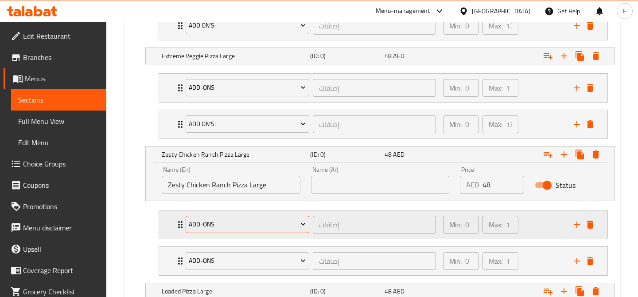
scroll to position [726, 0]
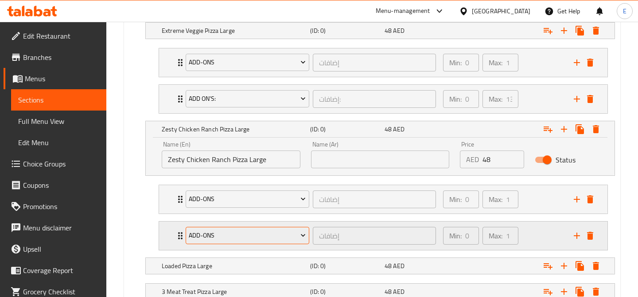
click at [285, 235] on span "Add-ons" at bounding box center [247, 235] width 117 height 11
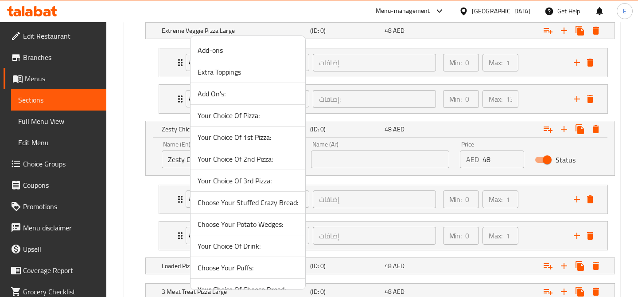
click at [253, 97] on span "Add On's:" at bounding box center [248, 93] width 101 height 11
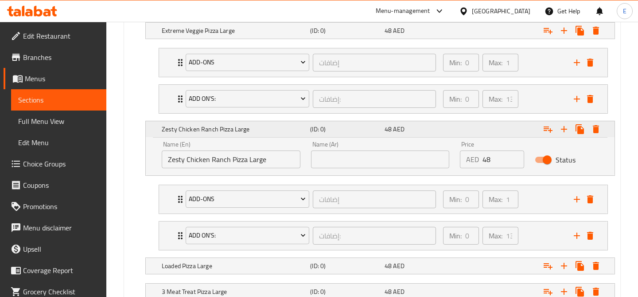
click at [534, 128] on div "Expand" at bounding box center [531, 129] width 148 height 20
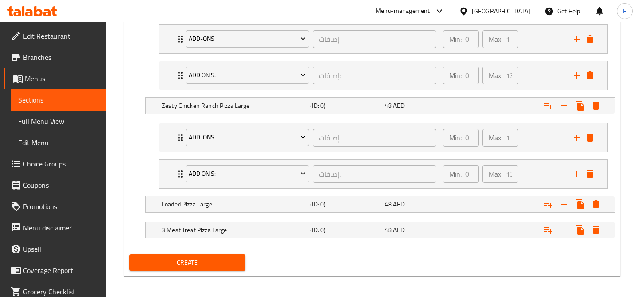
scroll to position [753, 0]
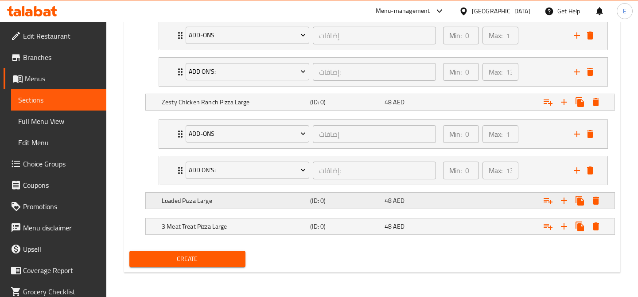
click at [490, 201] on div "Expand" at bounding box center [531, 201] width 148 height 20
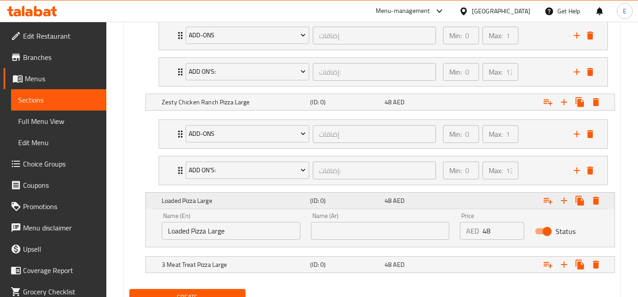
scroll to position [791, 0]
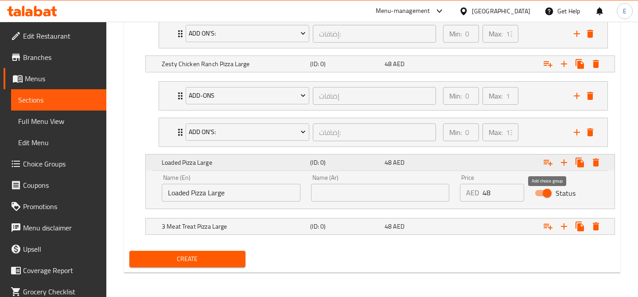
click at [547, 157] on icon "Expand" at bounding box center [548, 162] width 11 height 11
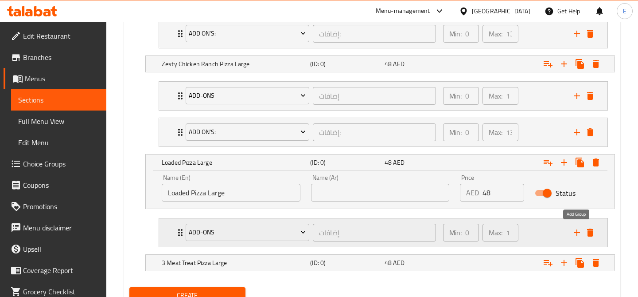
click at [576, 231] on icon "add" at bounding box center [577, 232] width 11 height 11
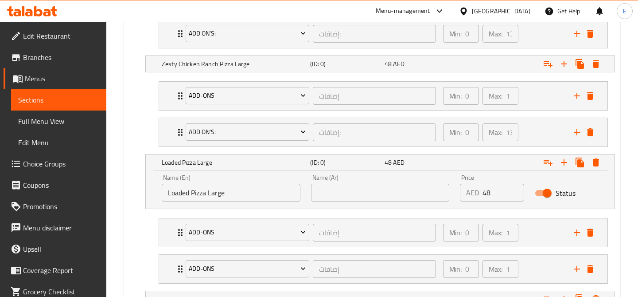
scroll to position [859, 0]
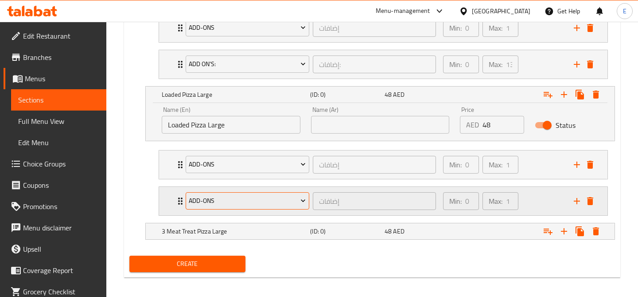
click at [273, 201] on span "Add-ons" at bounding box center [247, 200] width 117 height 11
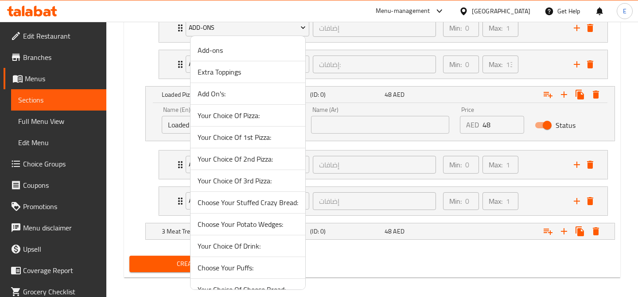
click at [249, 94] on span "Add On's:" at bounding box center [248, 93] width 101 height 11
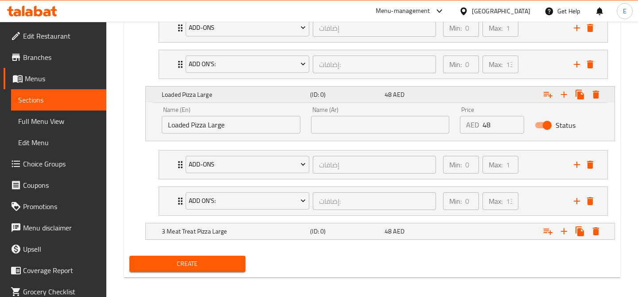
click at [517, 89] on div "Expand" at bounding box center [531, 95] width 148 height 20
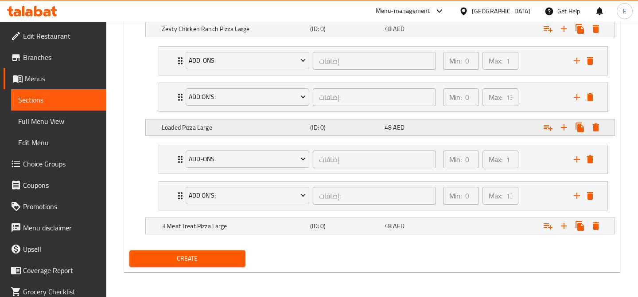
scroll to position [825, 0]
click at [526, 226] on div "Expand" at bounding box center [531, 226] width 148 height 20
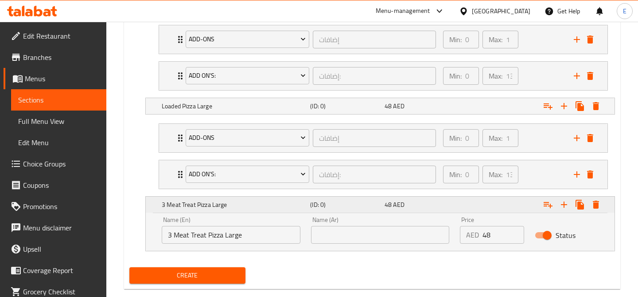
scroll to position [863, 0]
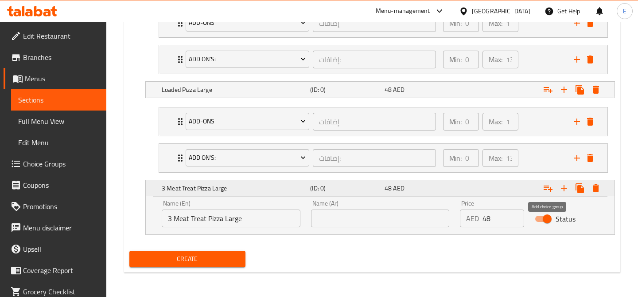
click at [549, 187] on icon "Expand" at bounding box center [548, 188] width 11 height 11
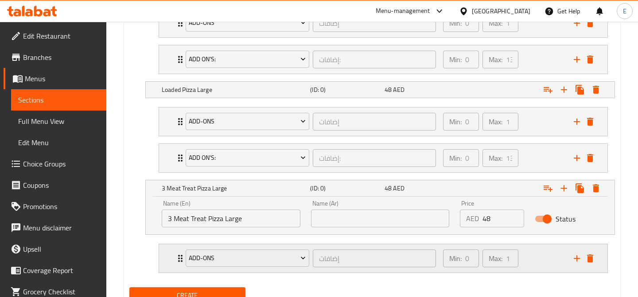
click at [574, 258] on icon "add" at bounding box center [577, 258] width 6 height 6
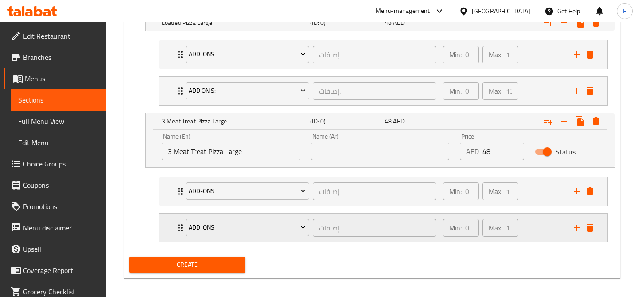
scroll to position [936, 0]
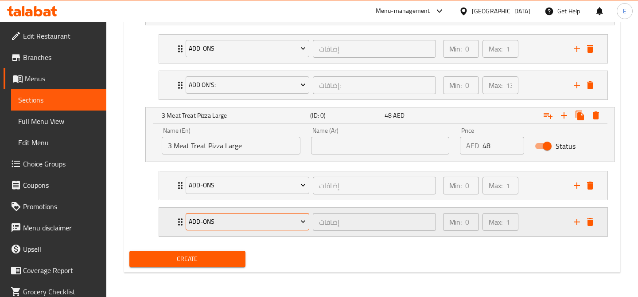
click at [281, 220] on span "Add-ons" at bounding box center [247, 221] width 117 height 11
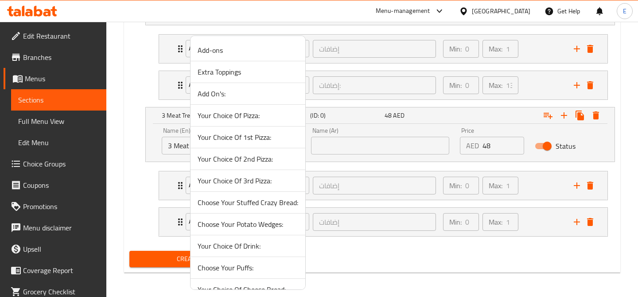
click at [247, 138] on span "Your Choice Of 1st Pizza:" at bounding box center [248, 137] width 101 height 11
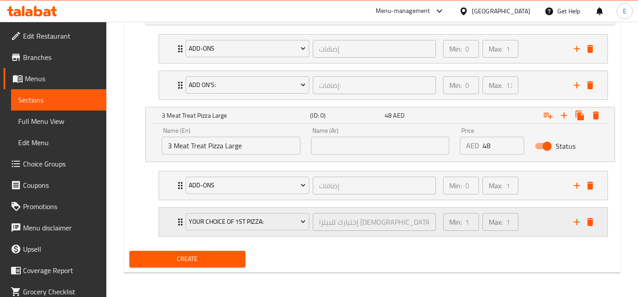
click at [562, 221] on div "Min: 1 ​ Max: 1 ​" at bounding box center [503, 221] width 131 height 28
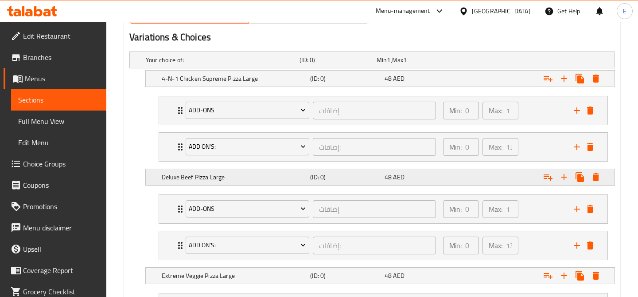
scroll to position [494, 0]
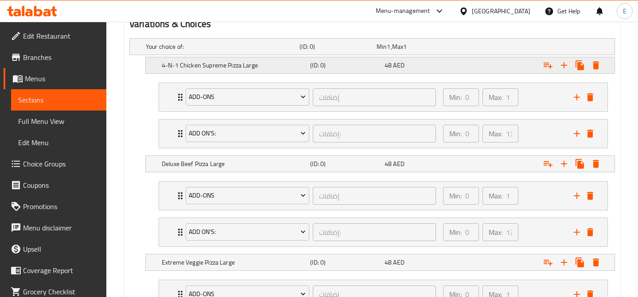
click at [598, 65] on icon "Expand" at bounding box center [596, 65] width 6 height 8
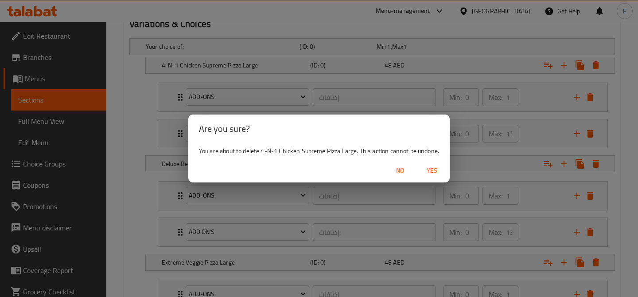
click at [434, 171] on span "Yes" at bounding box center [432, 170] width 21 height 11
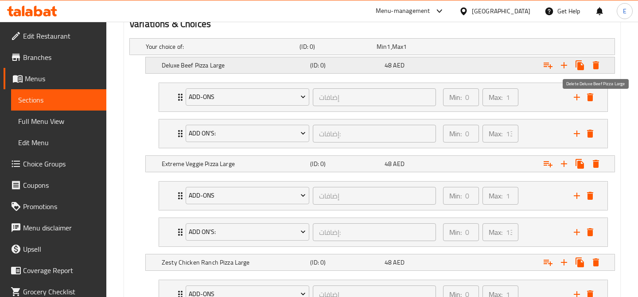
click at [598, 67] on icon "Expand" at bounding box center [596, 65] width 6 height 8
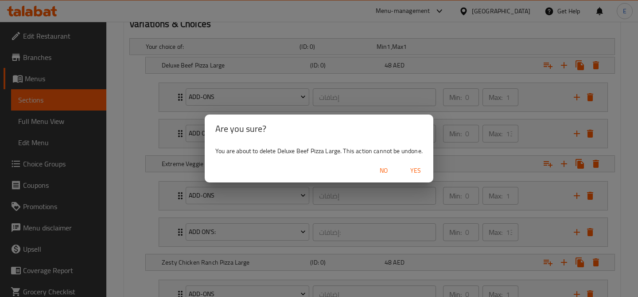
click at [422, 169] on span "Yes" at bounding box center [415, 170] width 21 height 11
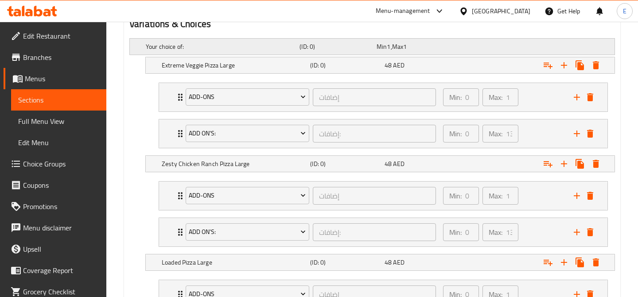
click at [588, 43] on div "Your choice of: (ID: 0) Min 1 , Max 1" at bounding box center [375, 47] width 462 height 20
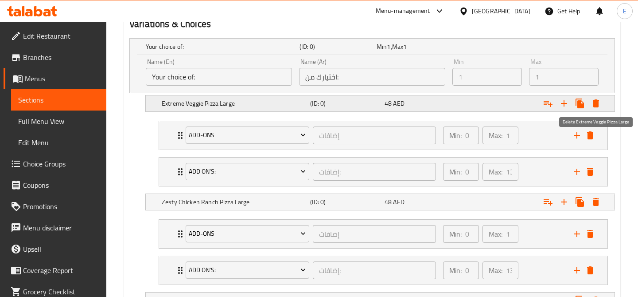
click at [599, 104] on icon "Expand" at bounding box center [596, 103] width 11 height 11
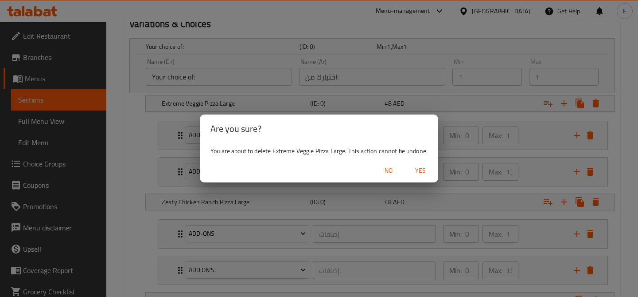
click at [418, 170] on span "Yes" at bounding box center [420, 170] width 21 height 11
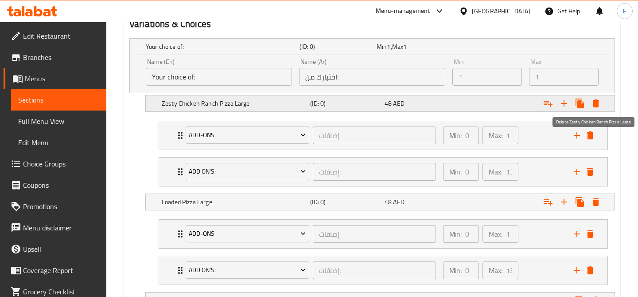
click at [597, 98] on icon "Expand" at bounding box center [596, 103] width 11 height 11
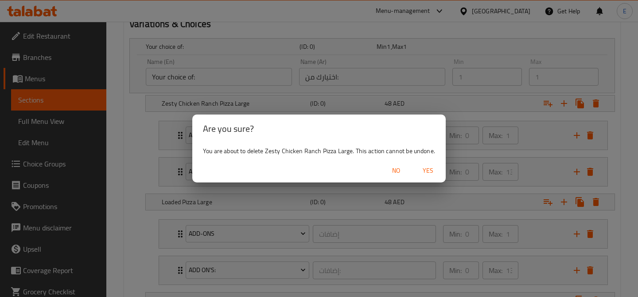
click at [430, 172] on span "Yes" at bounding box center [428, 170] width 21 height 11
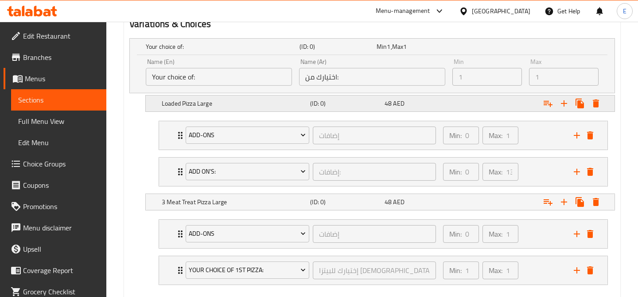
click at [595, 97] on button "Expand" at bounding box center [596, 103] width 16 height 16
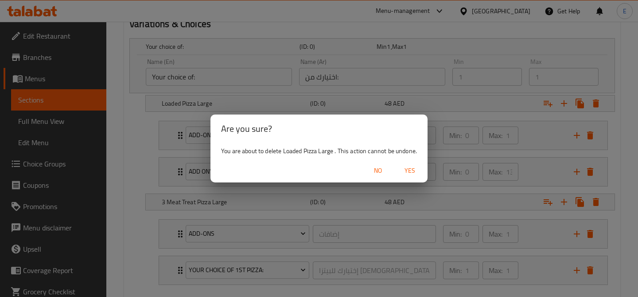
click at [415, 170] on span "Yes" at bounding box center [409, 170] width 21 height 11
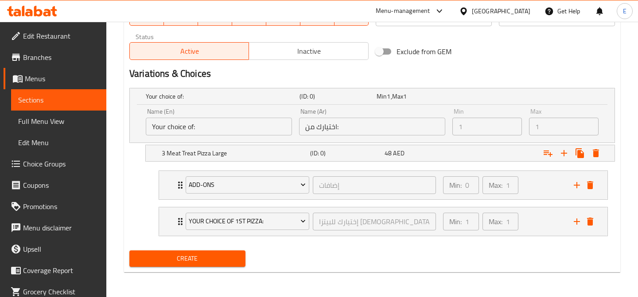
scroll to position [444, 0]
click at [591, 153] on icon "Expand" at bounding box center [596, 153] width 11 height 11
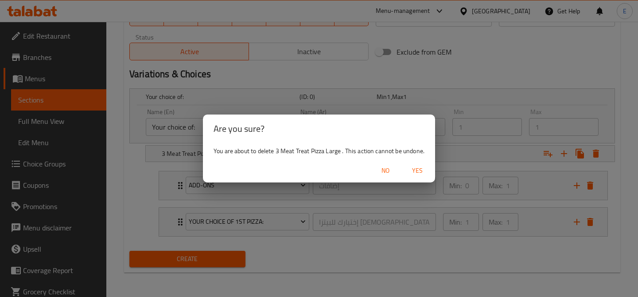
click at [418, 170] on span "Yes" at bounding box center [417, 170] width 21 height 11
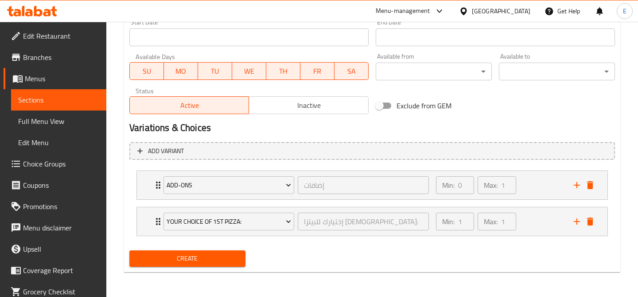
scroll to position [387, 0]
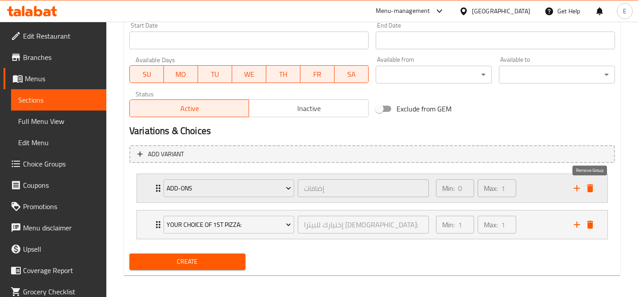
click at [590, 190] on icon "delete" at bounding box center [590, 188] width 6 height 8
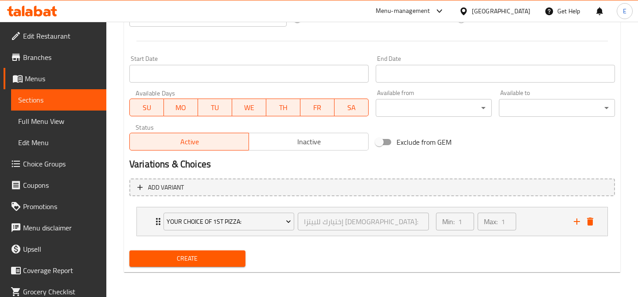
scroll to position [354, 0]
click at [594, 220] on icon "delete" at bounding box center [590, 221] width 11 height 11
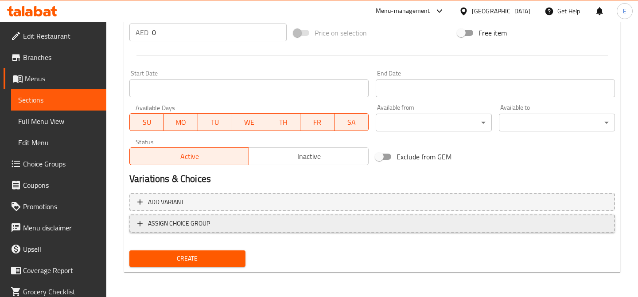
click at [275, 214] on button "ASSIGN CHOICE GROUP" at bounding box center [372, 223] width 486 height 18
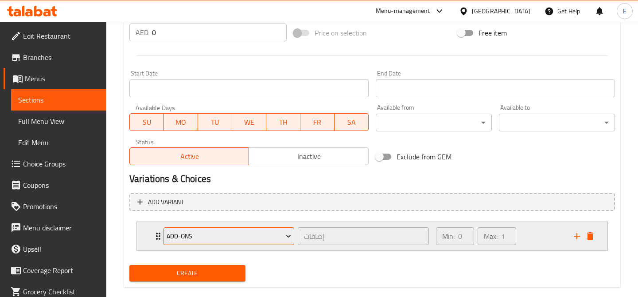
click at [254, 235] on span "Add-ons" at bounding box center [229, 236] width 125 height 11
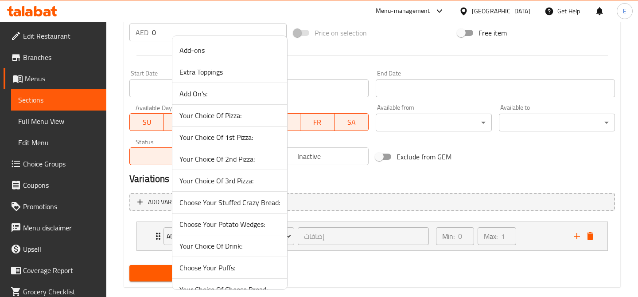
click at [246, 140] on span "Your Choice Of 1st Pizza:" at bounding box center [230, 137] width 101 height 11
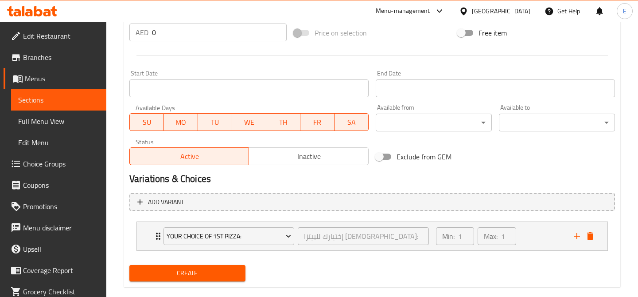
scroll to position [354, 0]
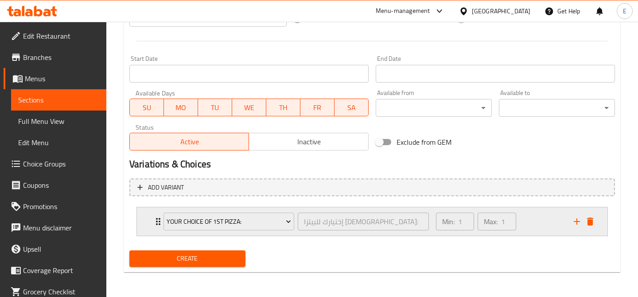
click at [543, 225] on div "Min: 1 ​ Max: 1 ​" at bounding box center [500, 221] width 138 height 28
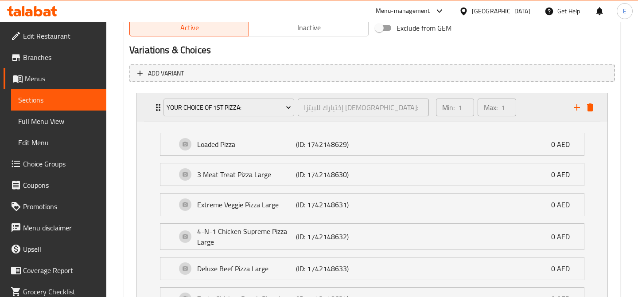
scroll to position [426, 0]
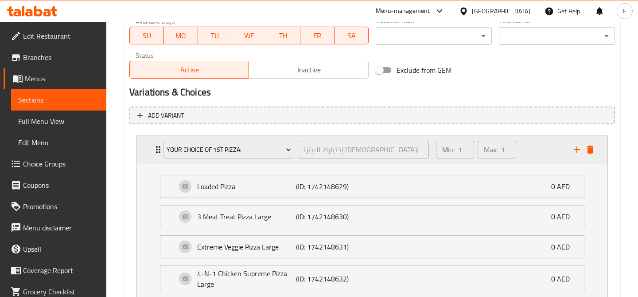
click at [541, 150] on div "Min: 1 ​ Max: 1 ​" at bounding box center [500, 149] width 138 height 28
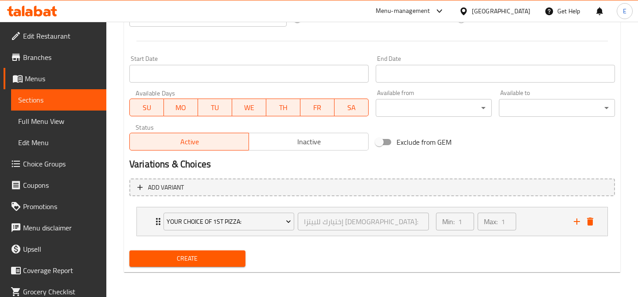
scroll to position [354, 0]
click at [578, 223] on icon "add" at bounding box center [577, 221] width 11 height 11
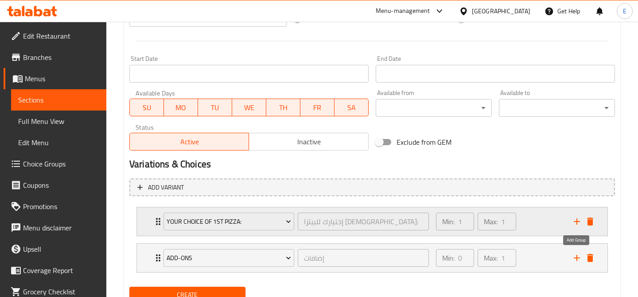
scroll to position [391, 0]
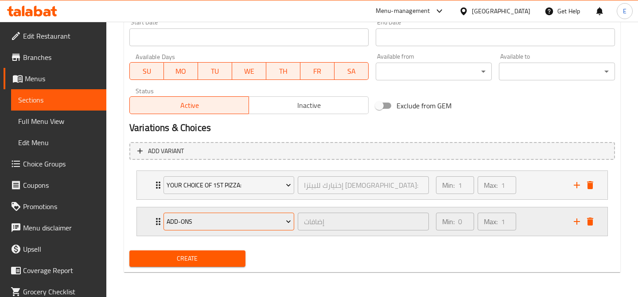
click at [276, 225] on span "Add-ons" at bounding box center [229, 221] width 125 height 11
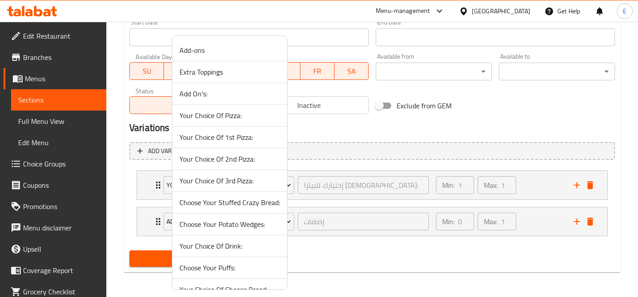
click at [257, 161] on span "Your Choice Of 2nd Pizza:" at bounding box center [230, 158] width 101 height 11
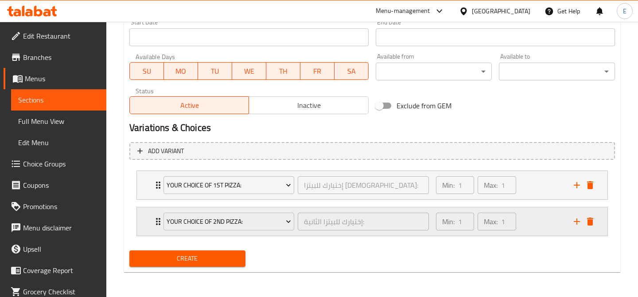
click at [550, 221] on div "Min: 1 ​ Max: 1 ​" at bounding box center [500, 221] width 138 height 28
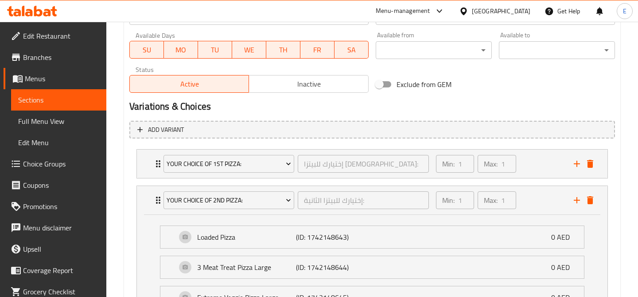
scroll to position [393, 0]
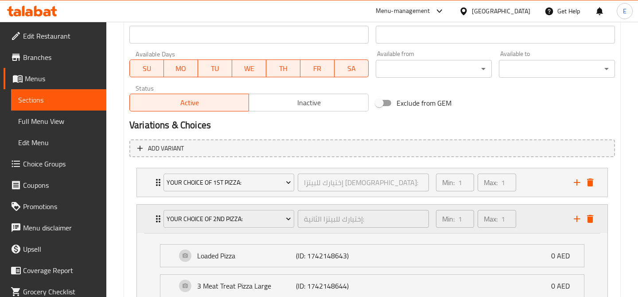
click at [532, 217] on div "Min: 1 ​ Max: 1 ​" at bounding box center [500, 218] width 138 height 28
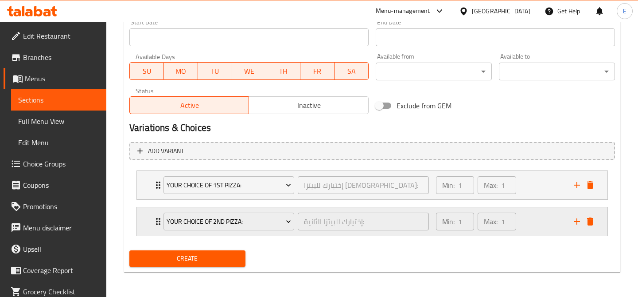
scroll to position [391, 0]
click at [536, 195] on div "Min: 1 ​ Max: 1 ​" at bounding box center [500, 185] width 138 height 28
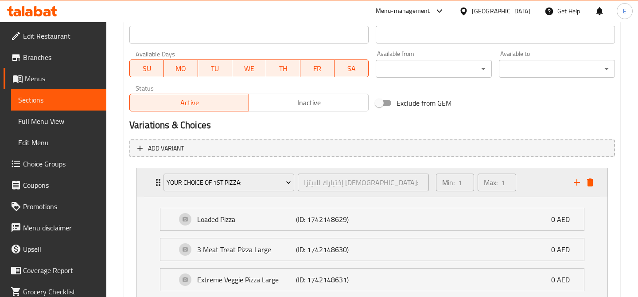
click at [536, 195] on div "Min: 1 ​ Max: 1 ​" at bounding box center [500, 182] width 138 height 28
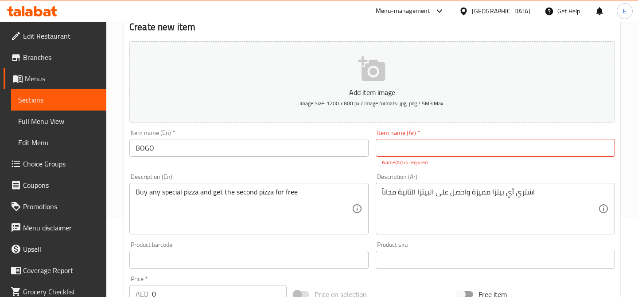
scroll to position [199, 0]
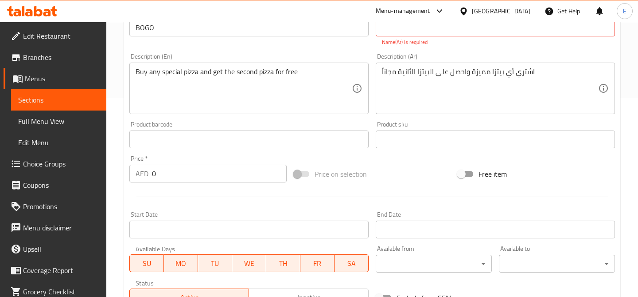
click at [160, 179] on input "0" at bounding box center [219, 173] width 135 height 18
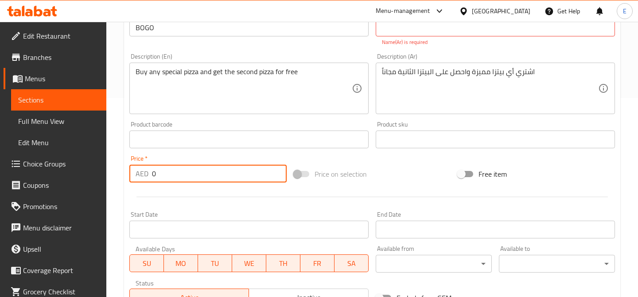
click at [160, 179] on input "0" at bounding box center [219, 173] width 135 height 18
type input "48"
click at [481, 191] on div at bounding box center [372, 197] width 493 height 22
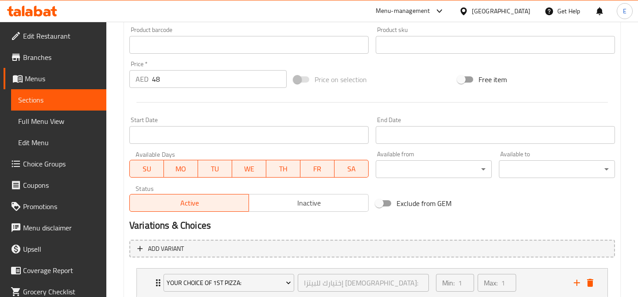
scroll to position [391, 0]
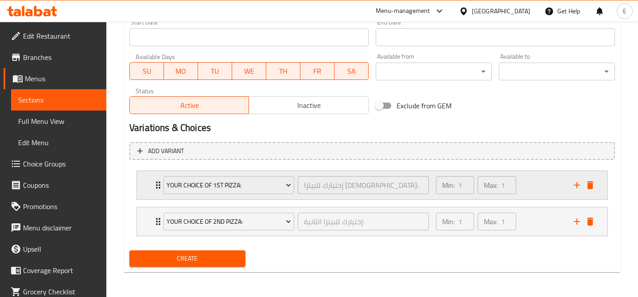
click at [549, 182] on div "Min: 1 ​ Max: 1 ​" at bounding box center [500, 185] width 138 height 28
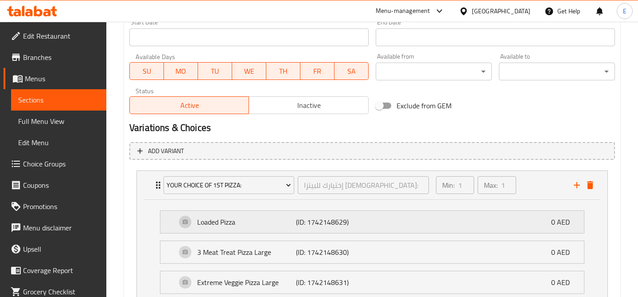
click at [500, 225] on div "Loaded Pizza (ID: 1742148629) 0 AED" at bounding box center [374, 222] width 397 height 22
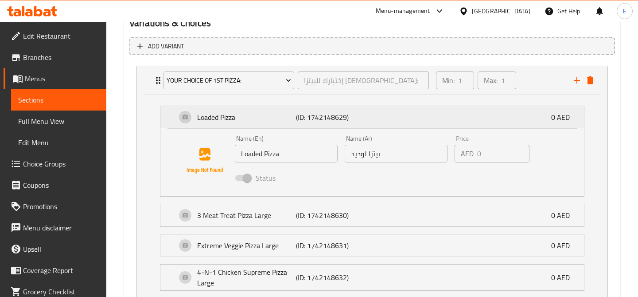
scroll to position [498, 0]
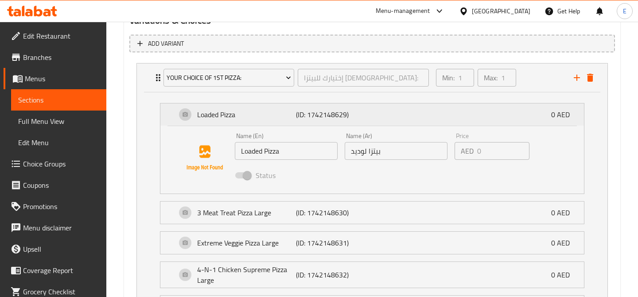
click at [496, 115] on div "Loaded Pizza (ID: 1742148629) 0 AED" at bounding box center [374, 114] width 397 height 22
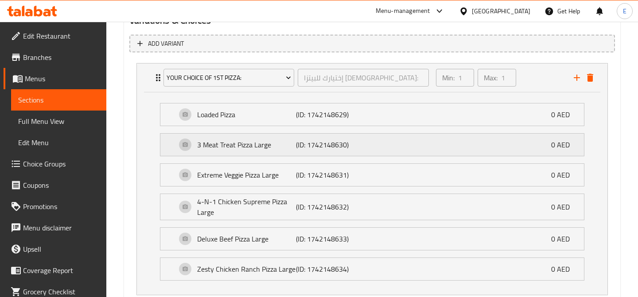
click at [471, 148] on div "3 Meat Treat Pizza Large (ID: 1742148630) 0 AED" at bounding box center [374, 144] width 397 height 22
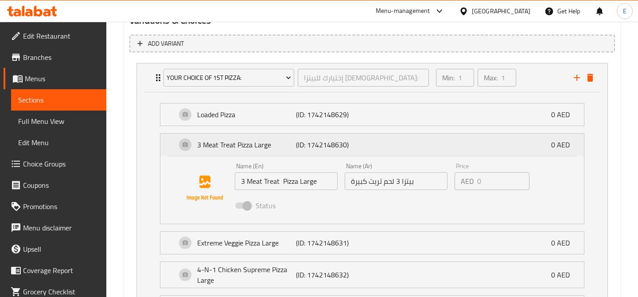
click at [471, 148] on div "3 Meat Treat Pizza Large (ID: 1742148630) 0 AED" at bounding box center [374, 144] width 397 height 22
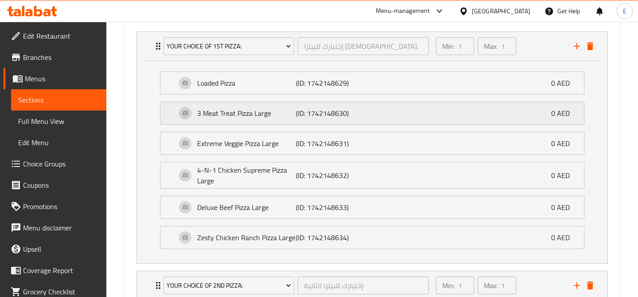
scroll to position [524, 0]
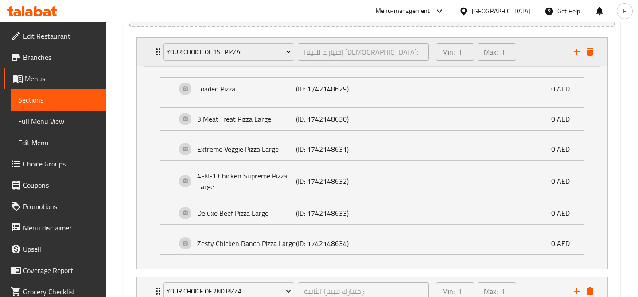
click at [151, 52] on div "Your Choice Of 1st Pizza: إختيارك للبيتزا الاولي: ​ Min: 1 ​ Max: 1 ​" at bounding box center [372, 52] width 471 height 28
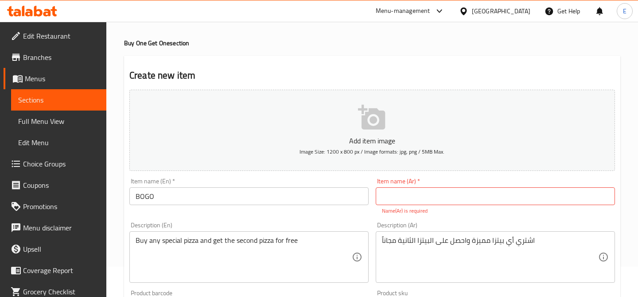
scroll to position [29, 0]
click at [443, 197] on input "text" at bounding box center [495, 197] width 239 height 18
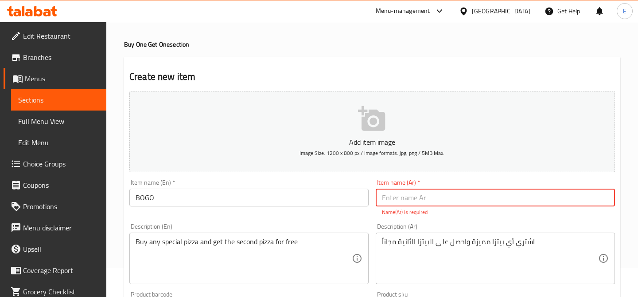
click at [477, 203] on input "text" at bounding box center [495, 197] width 239 height 18
click at [457, 198] on input "text" at bounding box center [495, 197] width 239 height 18
click at [471, 199] on input "آشتر واحدة و احصل على الثانيه" at bounding box center [495, 197] width 239 height 18
type input "اشتر واحدة و احصل على الثانيه"
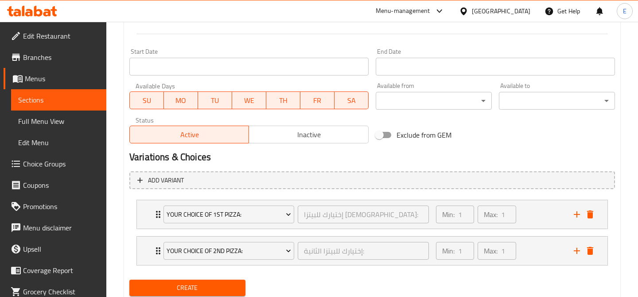
scroll to position [381, 0]
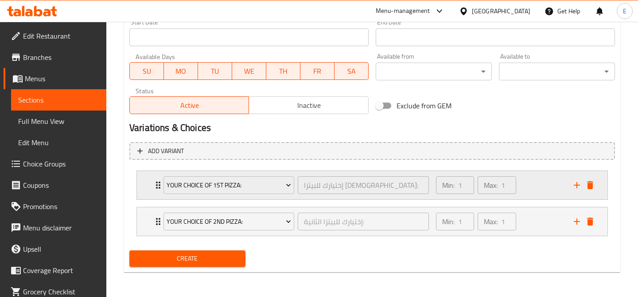
click at [537, 187] on div "Min: 1 ​ Max: 1 ​" at bounding box center [500, 185] width 138 height 28
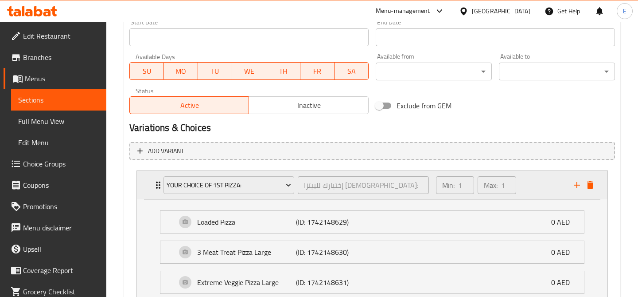
click at [537, 187] on div "Min: 1 ​ Max: 1 ​" at bounding box center [500, 185] width 138 height 28
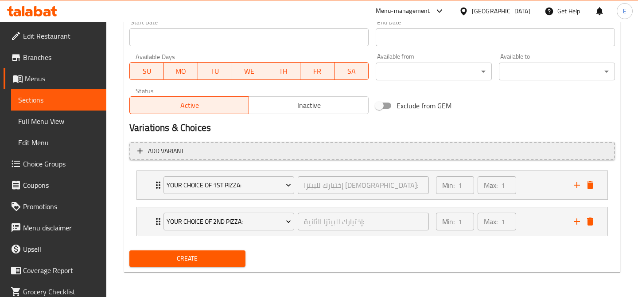
click at [484, 146] on span "Add variant" at bounding box center [372, 150] width 470 height 11
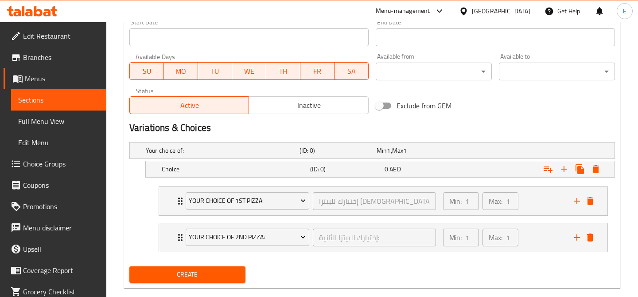
click at [484, 146] on div "Your choice of: (ID: 0) Min 1 , Max 1" at bounding box center [375, 151] width 462 height 20
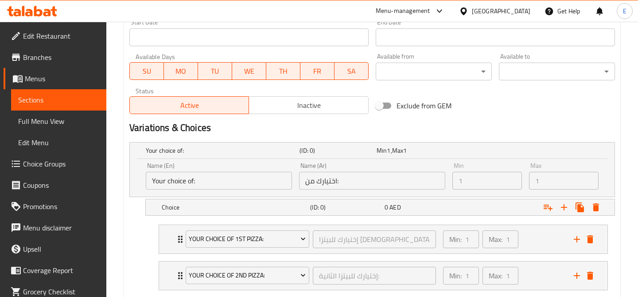
click at [484, 146] on div "Your choice of: (ID: 0) Min 1 , Max 1" at bounding box center [375, 151] width 462 height 20
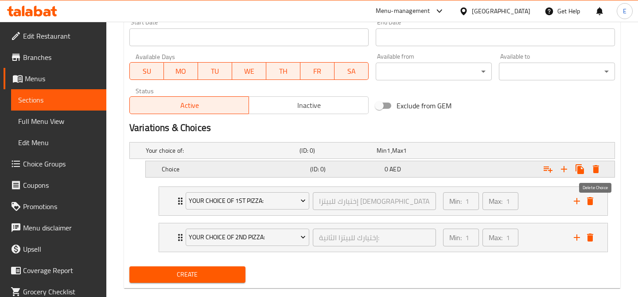
click at [596, 168] on icon "Expand" at bounding box center [596, 169] width 6 height 8
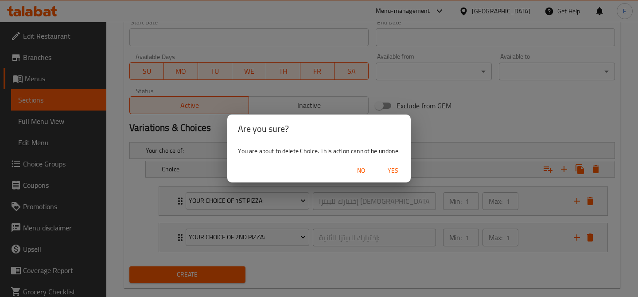
click at [391, 172] on span "Yes" at bounding box center [393, 170] width 21 height 11
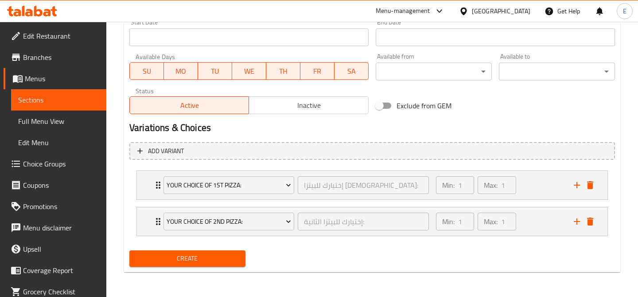
scroll to position [378, 0]
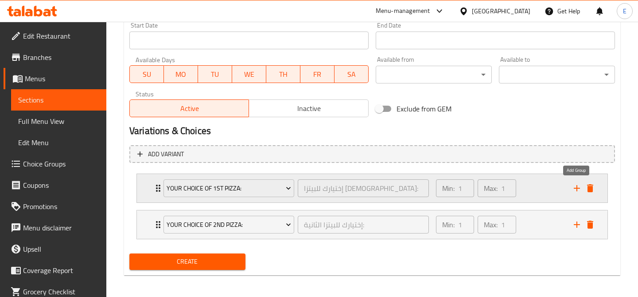
click at [580, 188] on icon "add" at bounding box center [577, 188] width 6 height 6
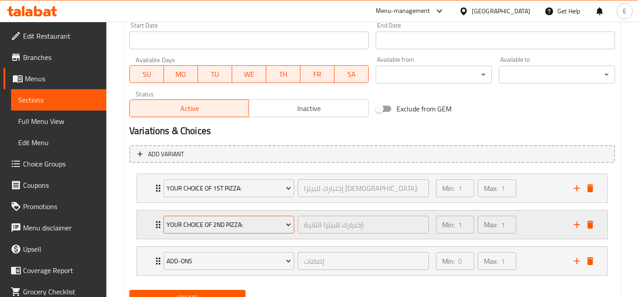
click at [283, 231] on button "Your Choice Of 2nd Pizza:" at bounding box center [229, 224] width 131 height 18
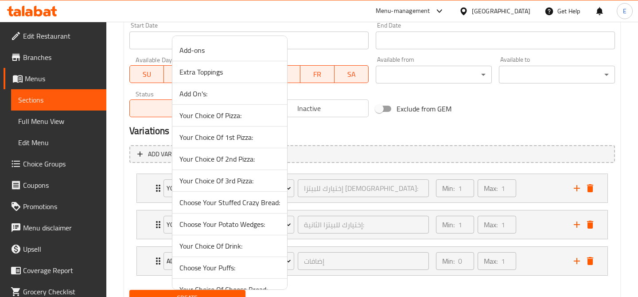
click at [238, 52] on span "Add-ons" at bounding box center [230, 50] width 101 height 11
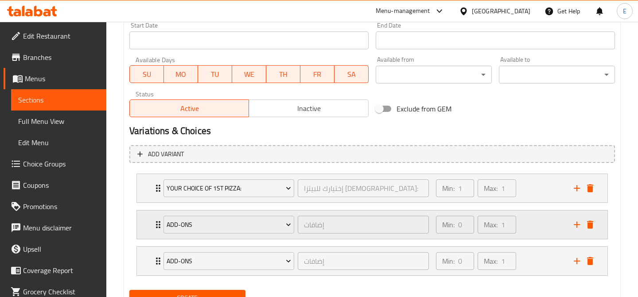
click at [535, 235] on div "Min: 0 ​ Max: 1 ​" at bounding box center [500, 224] width 138 height 28
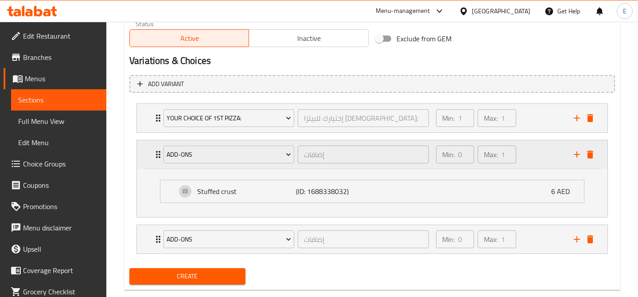
scroll to position [449, 0]
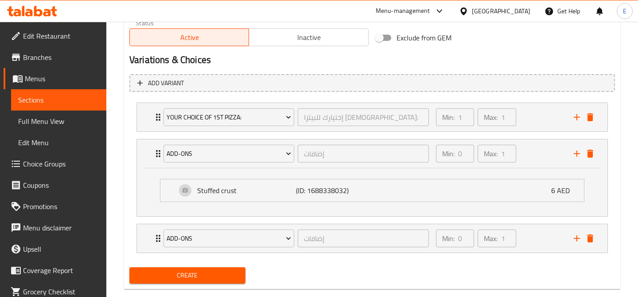
click at [539, 169] on div "Stuffed crust (ID: 1688338032) 6 AED Name (En) Stuffed crust Name (En) Name (Ar…" at bounding box center [372, 192] width 471 height 48
click at [550, 156] on div "Min: 0 ​ Max: 1 ​" at bounding box center [500, 153] width 138 height 28
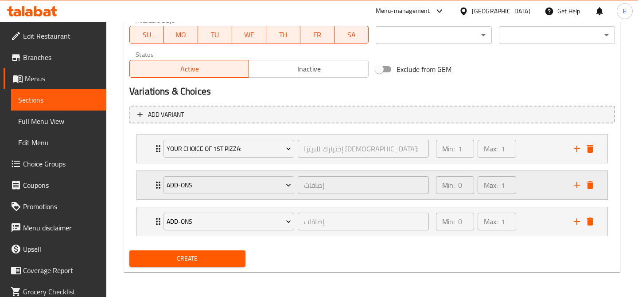
scroll to position [417, 0]
click at [543, 177] on div "Min: 0 ​ Max: 1 ​" at bounding box center [500, 185] width 138 height 28
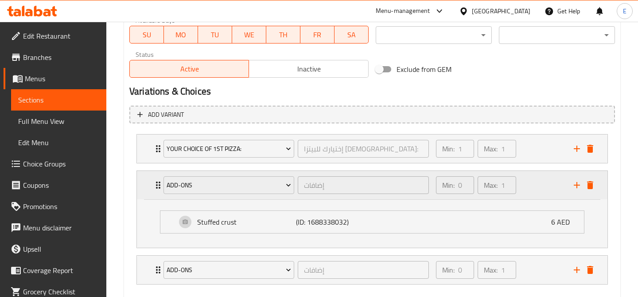
scroll to position [449, 0]
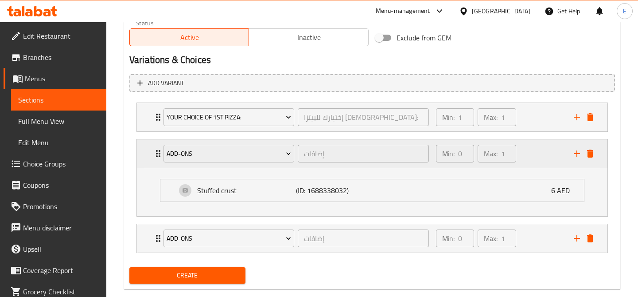
click at [543, 177] on li "Stuffed crust (ID: 1688338032) 6 AED Name (En) Stuffed crust Name (En) Name (Ar…" at bounding box center [372, 190] width 439 height 30
click at [548, 162] on div "Min: 0 ​ Max: 1 ​" at bounding box center [500, 153] width 138 height 28
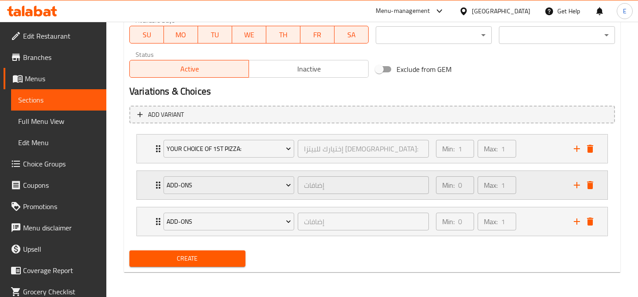
scroll to position [417, 0]
click at [574, 184] on icon "add" at bounding box center [577, 185] width 11 height 11
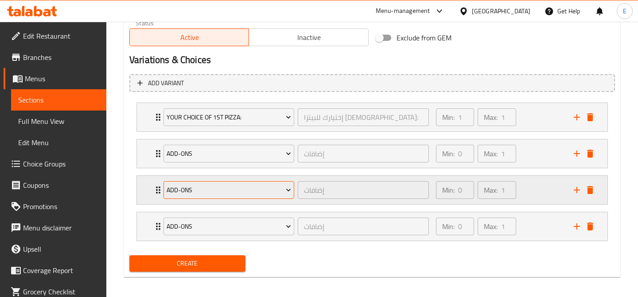
click at [273, 189] on span "Add-ons" at bounding box center [229, 189] width 125 height 11
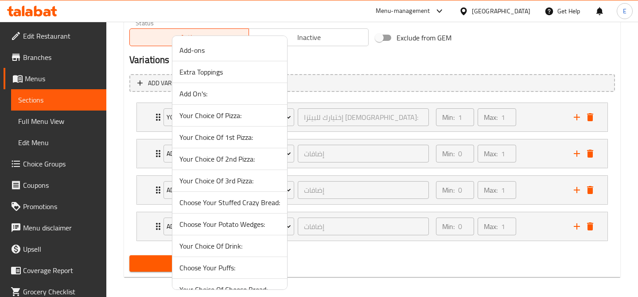
click at [229, 95] on span "Add On's:" at bounding box center [230, 93] width 101 height 11
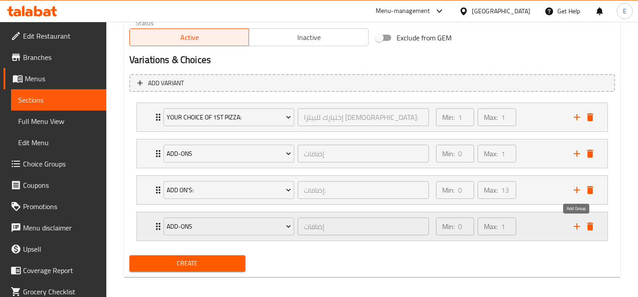
click at [576, 231] on button "add" at bounding box center [576, 225] width 13 height 13
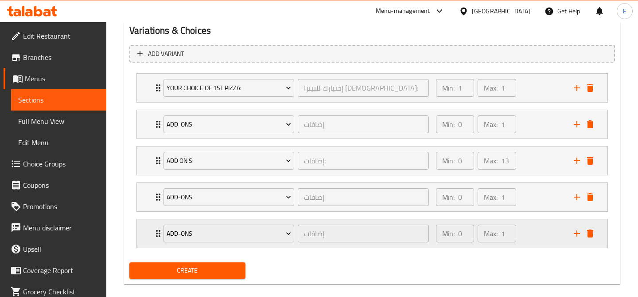
scroll to position [490, 0]
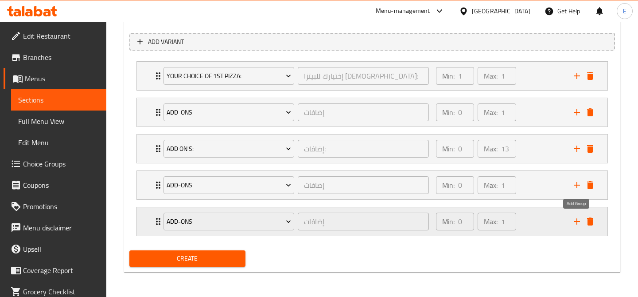
click at [574, 221] on icon "add" at bounding box center [577, 221] width 6 height 6
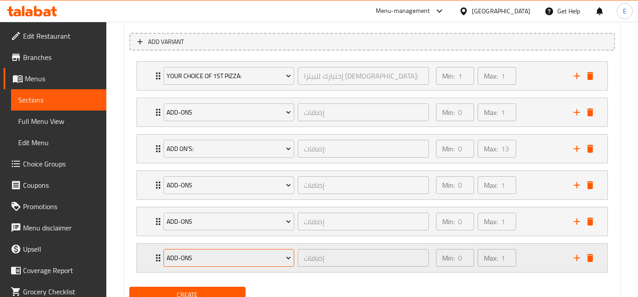
click at [213, 257] on span "Add-ons" at bounding box center [229, 257] width 125 height 11
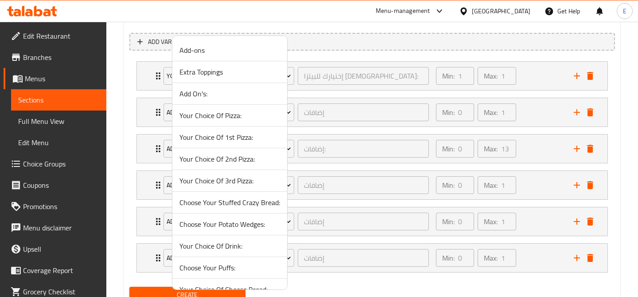
click at [217, 94] on span "Add On's:" at bounding box center [230, 93] width 101 height 11
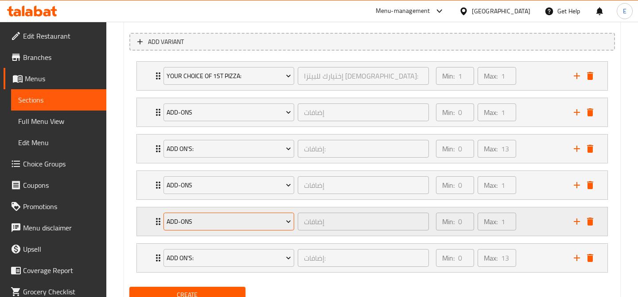
click at [267, 216] on span "Add-ons" at bounding box center [229, 221] width 125 height 11
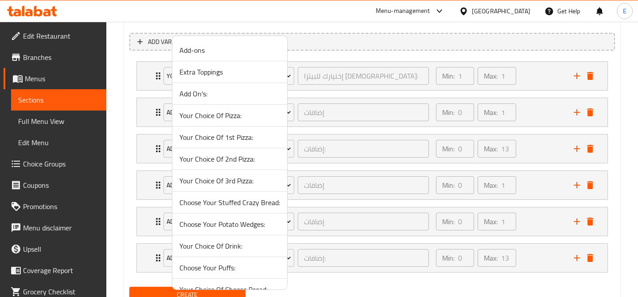
click at [527, 214] on div at bounding box center [319, 148] width 638 height 297
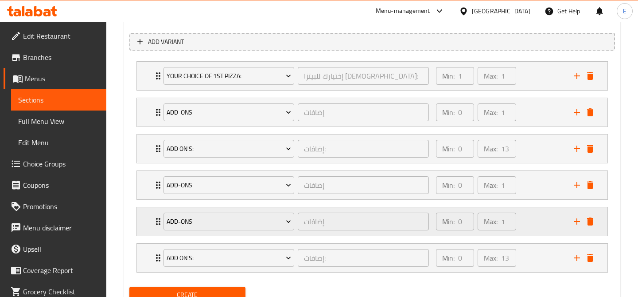
click at [539, 224] on div "Min: 0 ​ Max: 1 ​" at bounding box center [500, 221] width 138 height 28
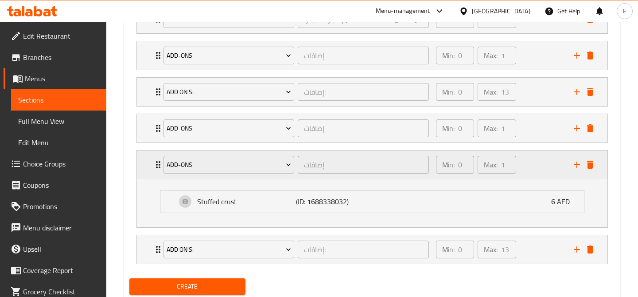
click at [533, 165] on div "Min: 0 ​ Max: 1 ​" at bounding box center [500, 164] width 138 height 28
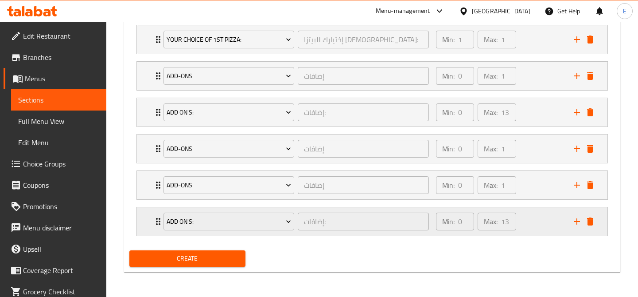
click at [537, 223] on div "Min: 0 ​ Max: 13 ​" at bounding box center [500, 221] width 138 height 28
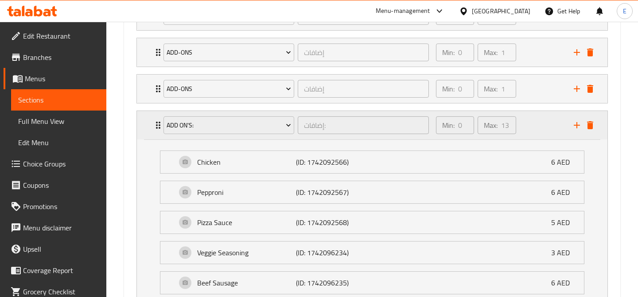
click at [539, 122] on div "Min: 0 ​ Max: 13 ​" at bounding box center [500, 125] width 138 height 28
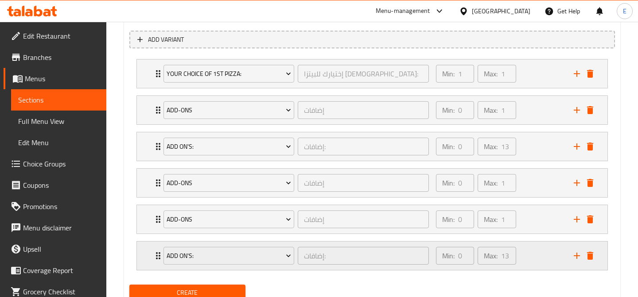
scroll to position [499, 0]
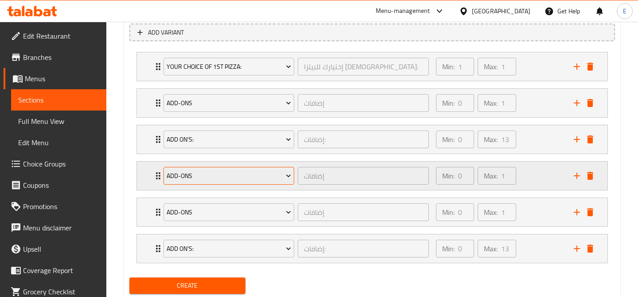
click at [244, 178] on span "Add-ons" at bounding box center [229, 175] width 125 height 11
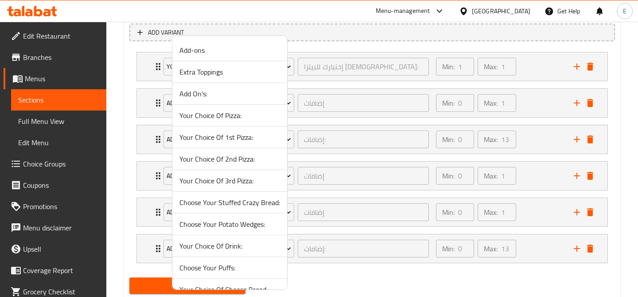
click at [245, 163] on span "Your Choice Of 2nd Pizza:" at bounding box center [230, 158] width 101 height 11
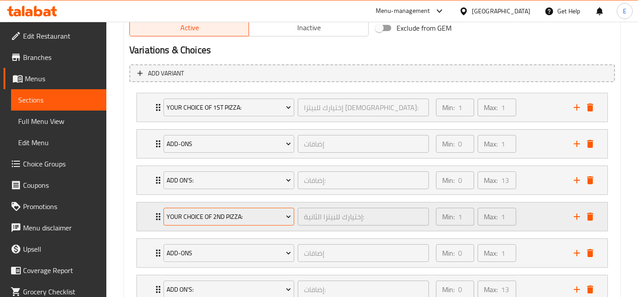
scroll to position [526, 0]
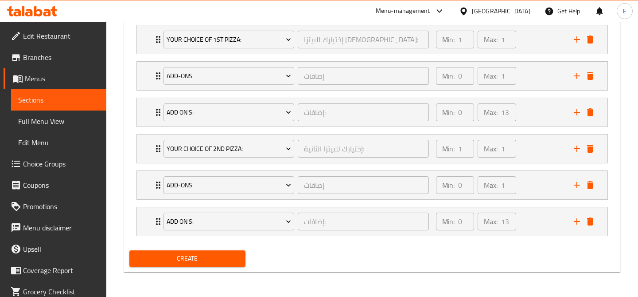
click at [181, 253] on span "Create" at bounding box center [188, 258] width 102 height 11
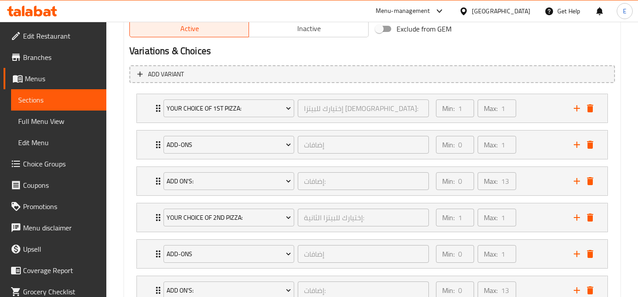
scroll to position [492, 0]
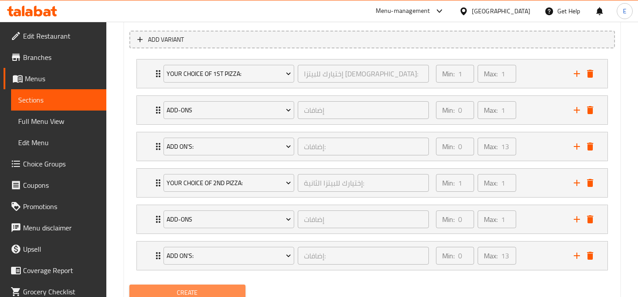
click at [186, 290] on span "Create" at bounding box center [188, 292] width 102 height 11
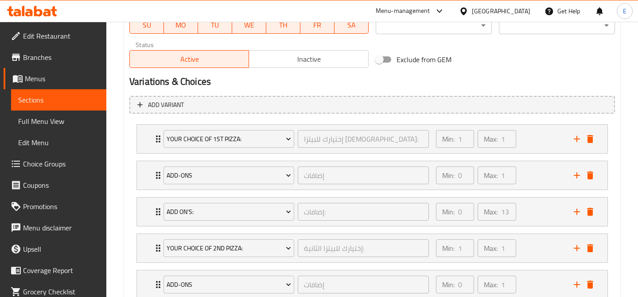
scroll to position [526, 0]
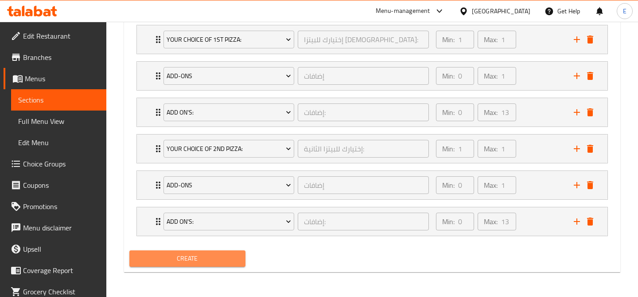
click at [204, 263] on span "Create" at bounding box center [188, 258] width 102 height 11
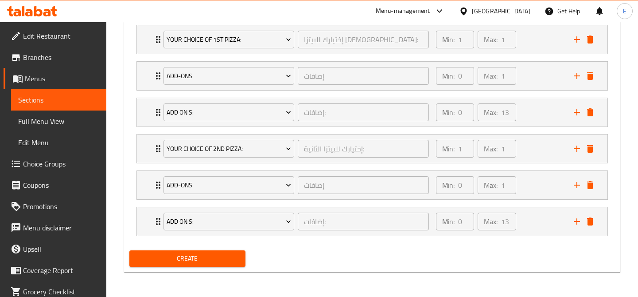
click at [221, 260] on span "Create" at bounding box center [188, 258] width 102 height 11
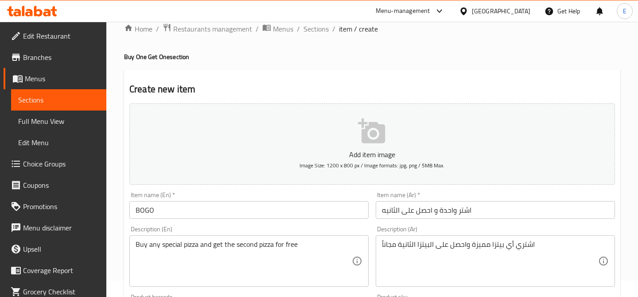
scroll to position [15, 0]
click at [196, 205] on input "BOGO" at bounding box center [248, 212] width 239 height 18
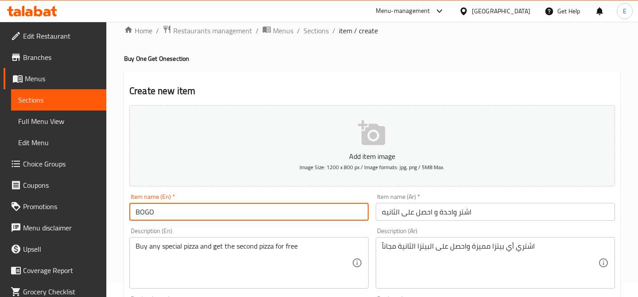
click at [196, 205] on input "BOGO" at bounding box center [248, 212] width 239 height 18
click at [414, 210] on input "اشتر واحدة و احصل على الثانيه" at bounding box center [495, 212] width 239 height 18
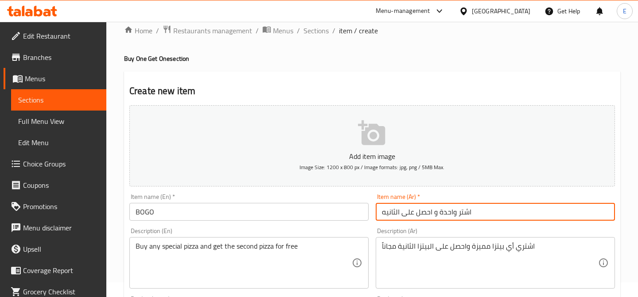
click at [414, 210] on input "اشتر واحدة و احصل على الثانيه" at bounding box center [495, 212] width 239 height 18
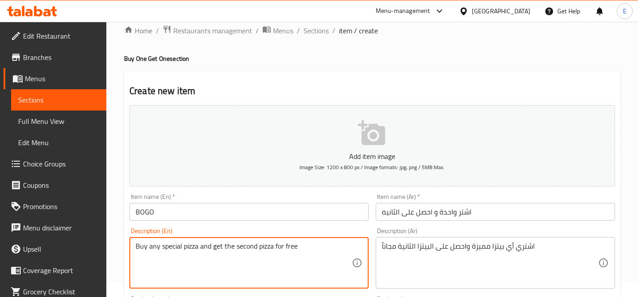
click at [186, 248] on textarea "Buy any special pizza and get the second pizza for free" at bounding box center [244, 263] width 216 height 42
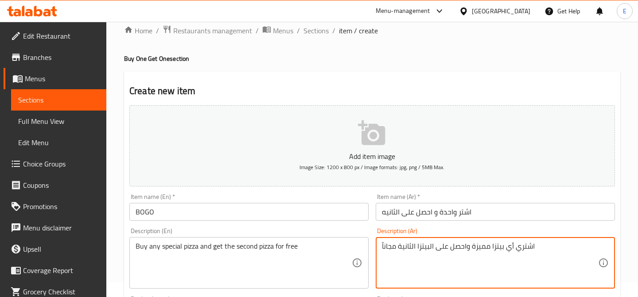
click at [462, 242] on textarea "اشتري أي بيتزا مميزة واحصل على البيتزا الثانية مجاناً" at bounding box center [490, 263] width 216 height 42
click at [555, 254] on textarea "اشتري أي بيتزا مميزة واحصل على البيتزا الثانية مجاناً" at bounding box center [490, 263] width 216 height 42
click at [323, 33] on span "Sections" at bounding box center [316, 30] width 25 height 11
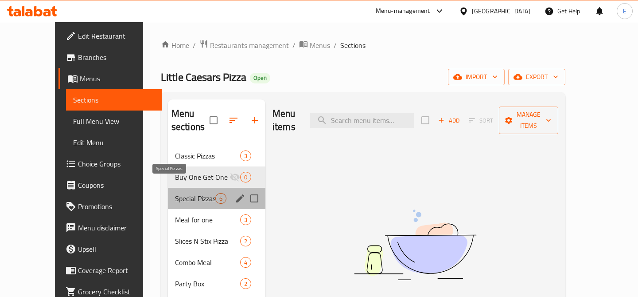
click at [183, 193] on span "Special Pizzas" at bounding box center [195, 198] width 40 height 11
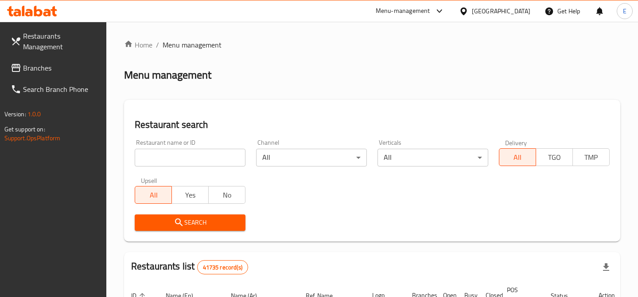
click at [205, 156] on input "search" at bounding box center [190, 157] width 111 height 18
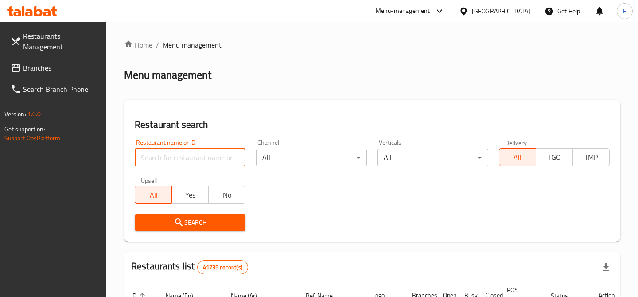
paste input "700556"
type input "700556"
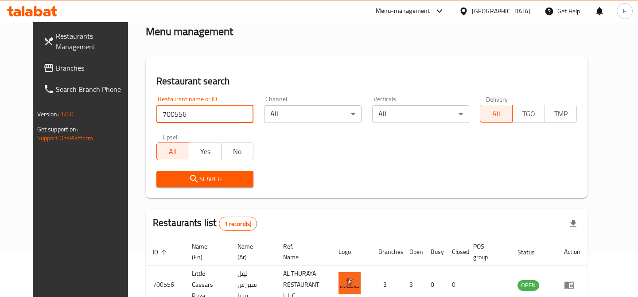
scroll to position [92, 0]
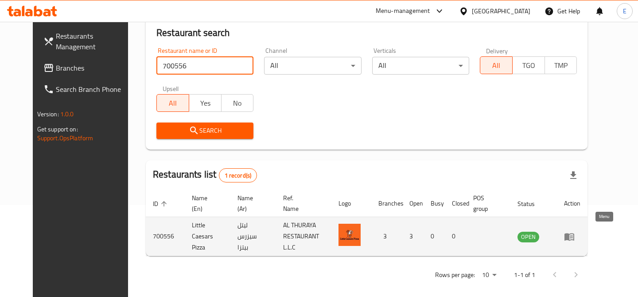
click at [574, 233] on icon "enhanced table" at bounding box center [570, 237] width 10 height 8
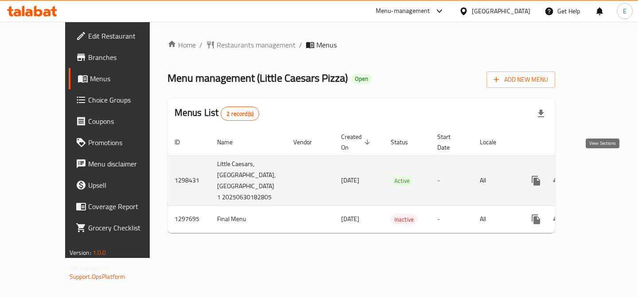
click at [599, 176] on icon "enhanced table" at bounding box center [600, 180] width 8 height 8
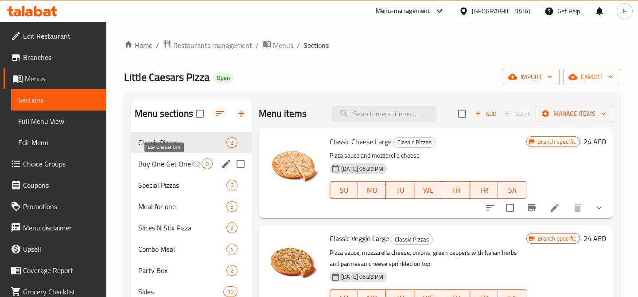
click at [173, 161] on span "Buy One Get One" at bounding box center [164, 163] width 53 height 11
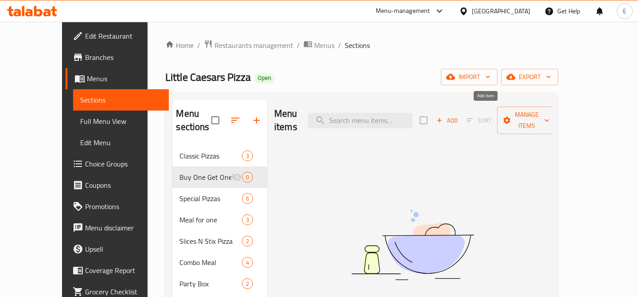
click at [459, 115] on span "Add" at bounding box center [447, 120] width 24 height 10
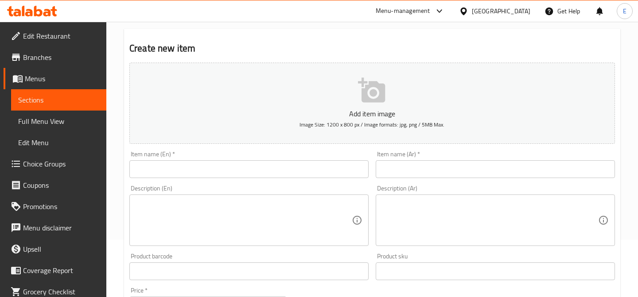
scroll to position [72, 0]
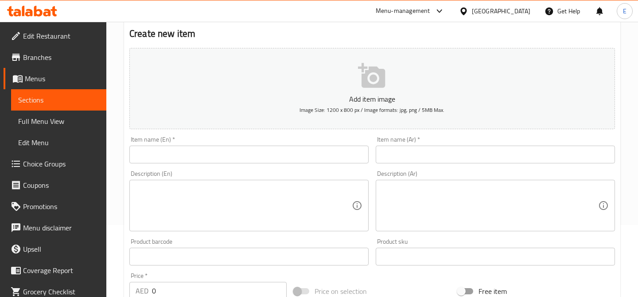
click at [276, 155] on input "text" at bounding box center [248, 154] width 239 height 18
paste input "BOGO"
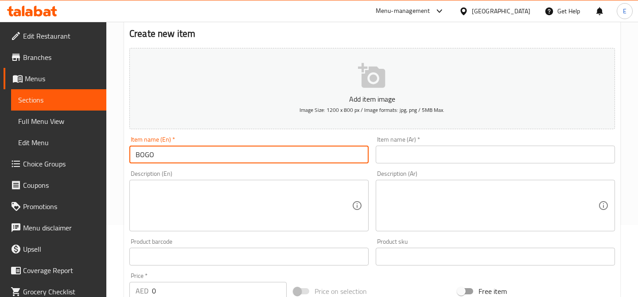
type input "BOGO"
click at [444, 157] on input "text" at bounding box center [495, 154] width 239 height 18
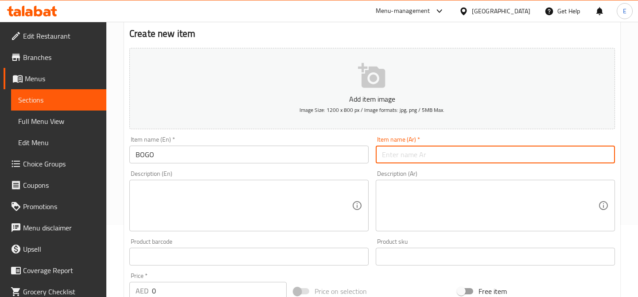
paste input "اشتر واحدة و احصل على الثانيه"
type input "اشتر واحدة و احصل على الثانيه"
click at [276, 215] on textarea at bounding box center [244, 205] width 216 height 42
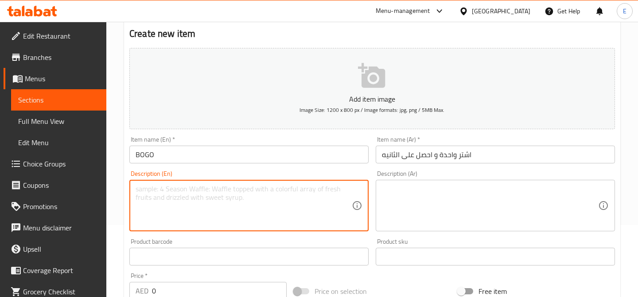
paste textarea "Buy any special pizza and get the second pizza for free"
type textarea "Buy any special pizza and get the second pizza for free"
click at [457, 223] on textarea at bounding box center [490, 205] width 216 height 42
paste textarea "اشتري أي بيتزا مميزة واحصل على البيتزا الثانية مجاناً"
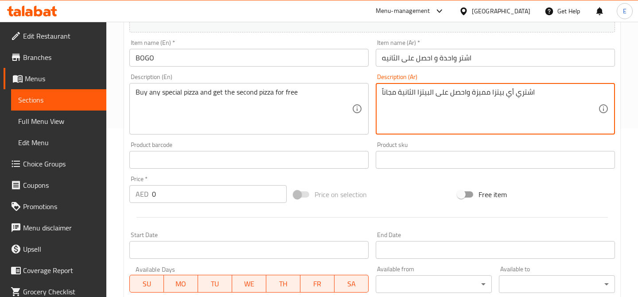
scroll to position [193, 0]
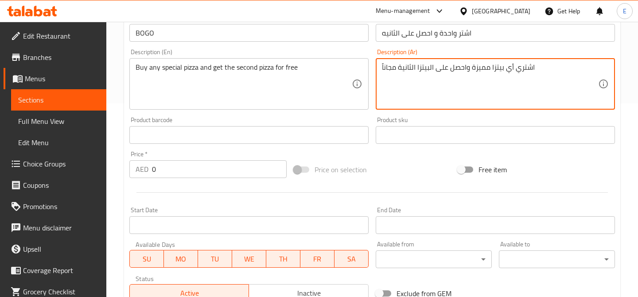
type textarea "اشتري أي بيتزا مميزة واحصل على البيتزا الثانية مجاناً"
click at [193, 167] on input "0" at bounding box center [219, 169] width 135 height 18
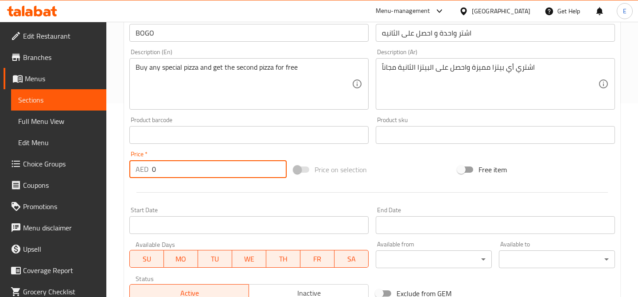
click at [193, 167] on input "0" at bounding box center [219, 169] width 135 height 18
type input "48"
click at [374, 195] on div at bounding box center [372, 192] width 493 height 22
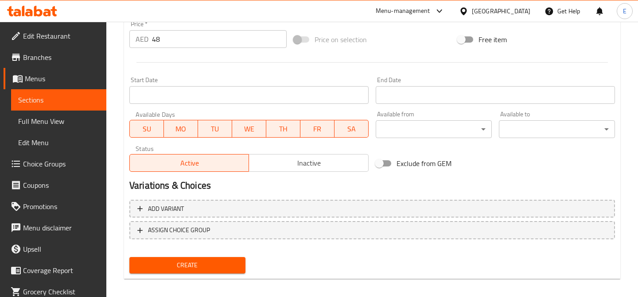
scroll to position [330, 0]
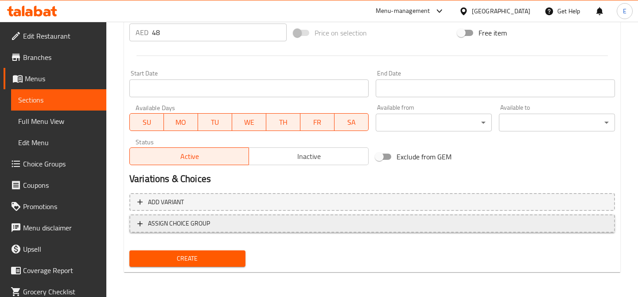
click at [313, 221] on span "ASSIGN CHOICE GROUP" at bounding box center [372, 223] width 470 height 11
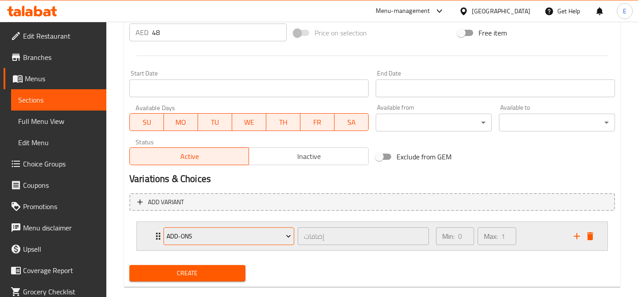
click at [266, 236] on span "Add-ons" at bounding box center [229, 236] width 125 height 11
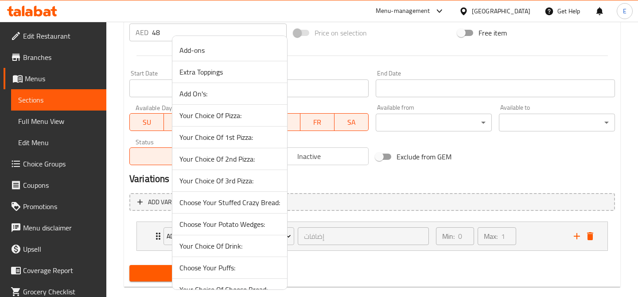
click at [254, 142] on li "Your Choice Of 1st Pizza:" at bounding box center [229, 137] width 115 height 22
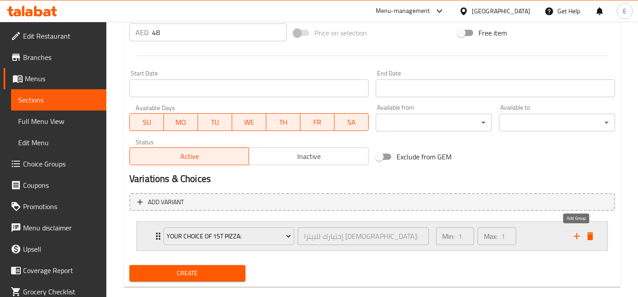
click at [578, 234] on icon "add" at bounding box center [577, 236] width 11 height 11
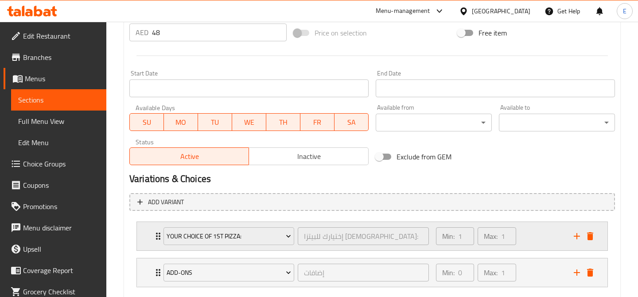
scroll to position [381, 0]
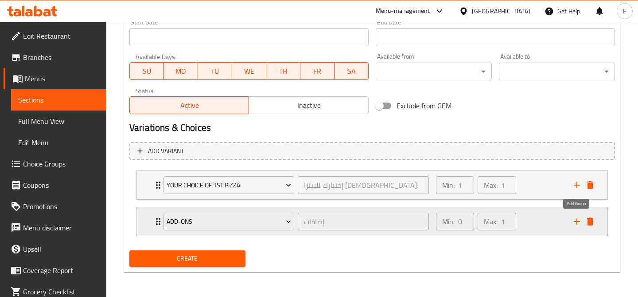
click at [576, 221] on icon "add" at bounding box center [577, 221] width 6 height 6
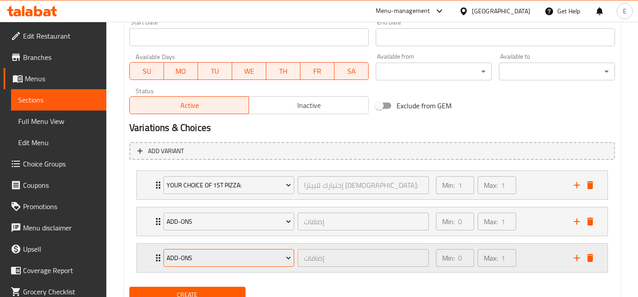
click at [250, 259] on span "Add-ons" at bounding box center [229, 257] width 125 height 11
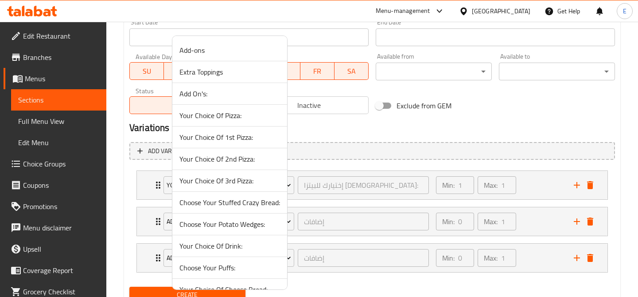
click at [218, 100] on li "Add On's:" at bounding box center [229, 94] width 115 height 22
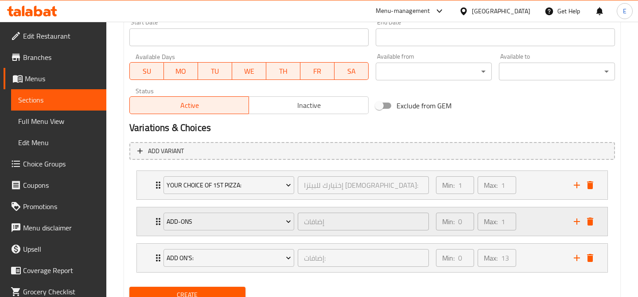
scroll to position [417, 0]
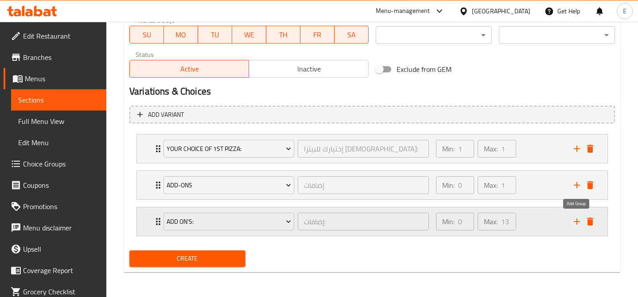
click at [575, 217] on icon "add" at bounding box center [577, 221] width 11 height 11
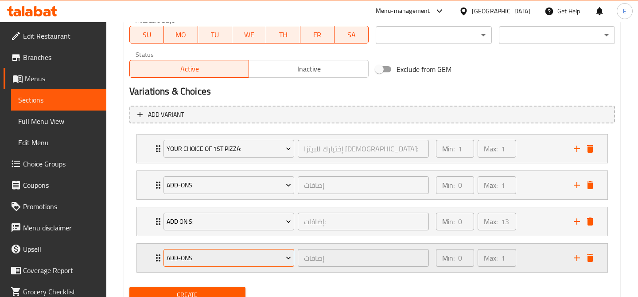
click at [234, 258] on span "Add-ons" at bounding box center [229, 257] width 125 height 11
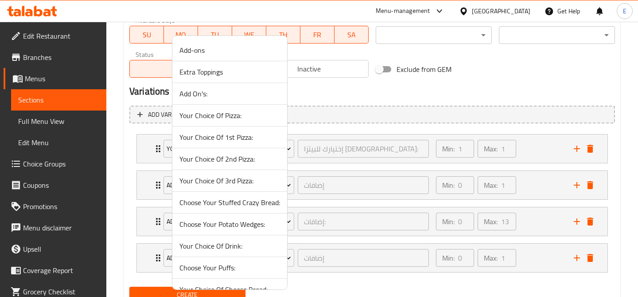
click at [248, 159] on span "Your Choice Of 2nd Pizza:" at bounding box center [230, 158] width 101 height 11
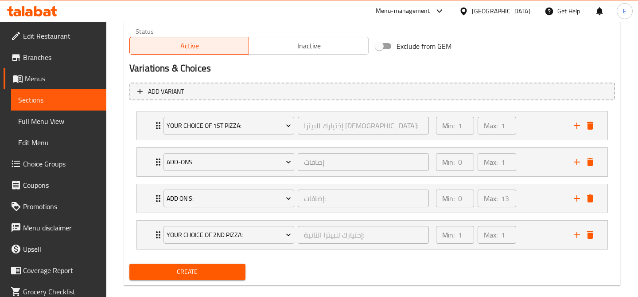
scroll to position [453, 0]
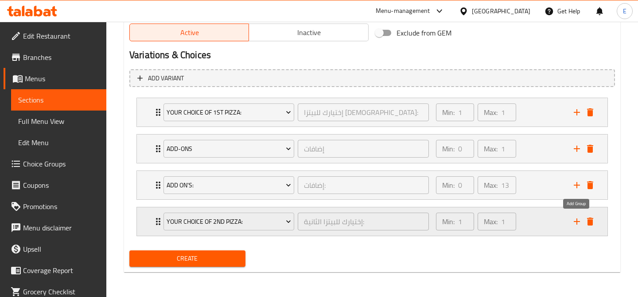
click at [576, 223] on icon "add" at bounding box center [577, 221] width 11 height 11
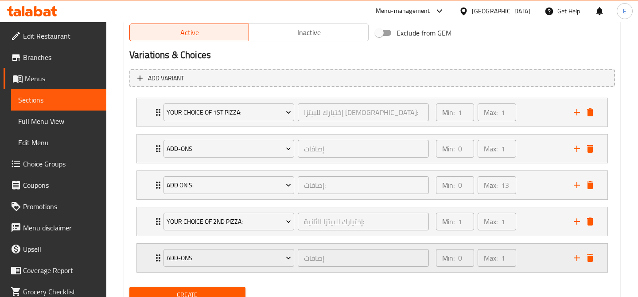
click at [576, 257] on icon "add" at bounding box center [577, 257] width 11 height 11
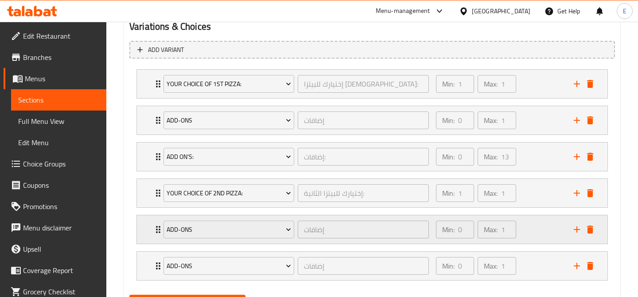
scroll to position [505, 0]
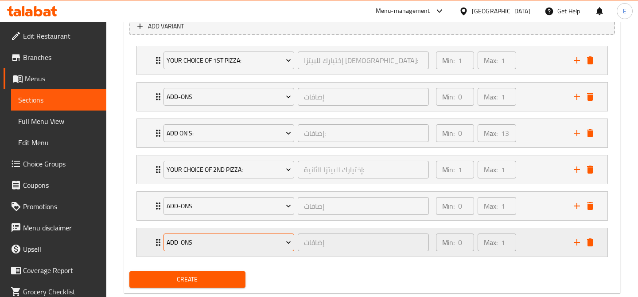
click at [264, 242] on span "Add-ons" at bounding box center [229, 242] width 125 height 11
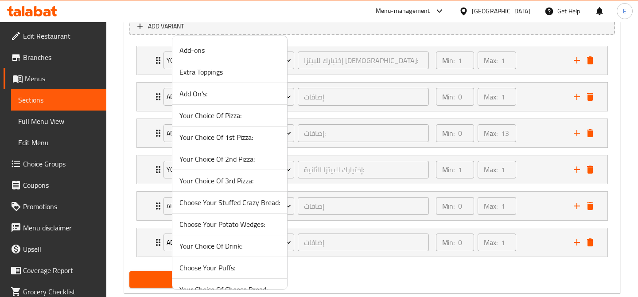
click at [230, 96] on span "Add On's:" at bounding box center [230, 93] width 101 height 11
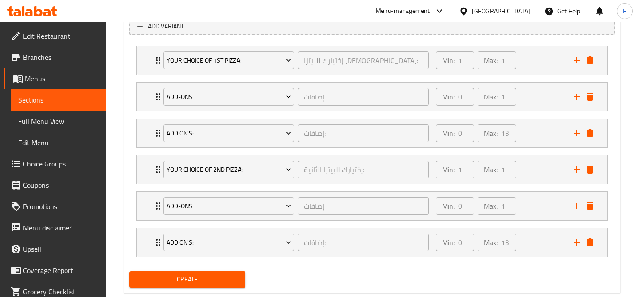
click at [313, 285] on div "Create" at bounding box center [372, 278] width 493 height 23
click at [185, 281] on span "Create" at bounding box center [188, 278] width 102 height 11
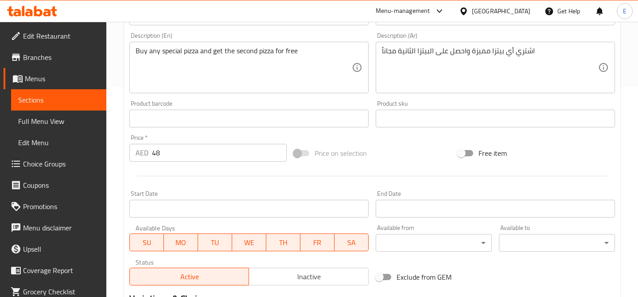
scroll to position [0, 0]
